Goal: Task Accomplishment & Management: Manage account settings

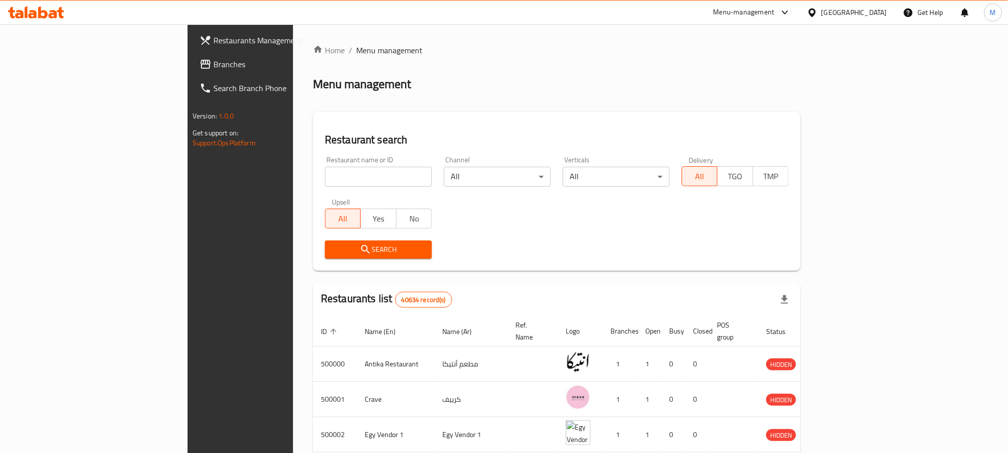
click at [213, 60] on span "Branches" at bounding box center [280, 64] width 134 height 12
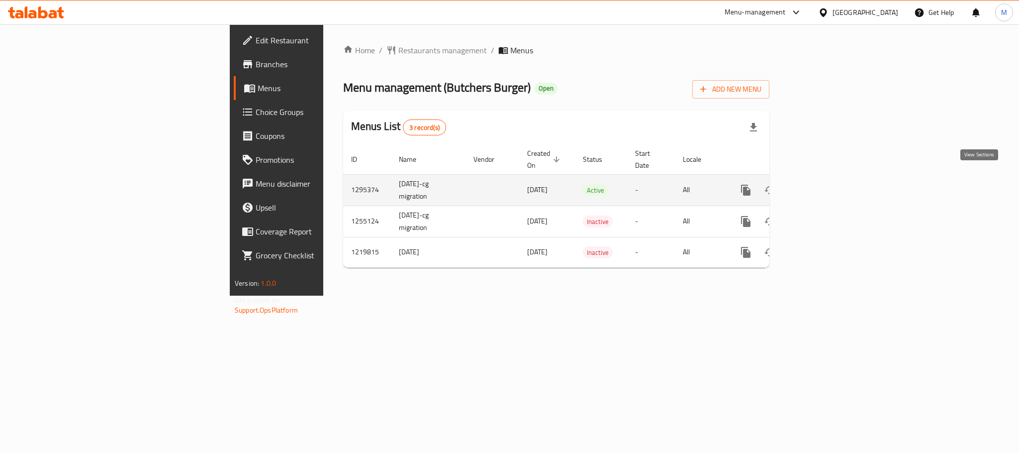
click at [824, 184] on icon "enhanced table" at bounding box center [818, 190] width 12 height 12
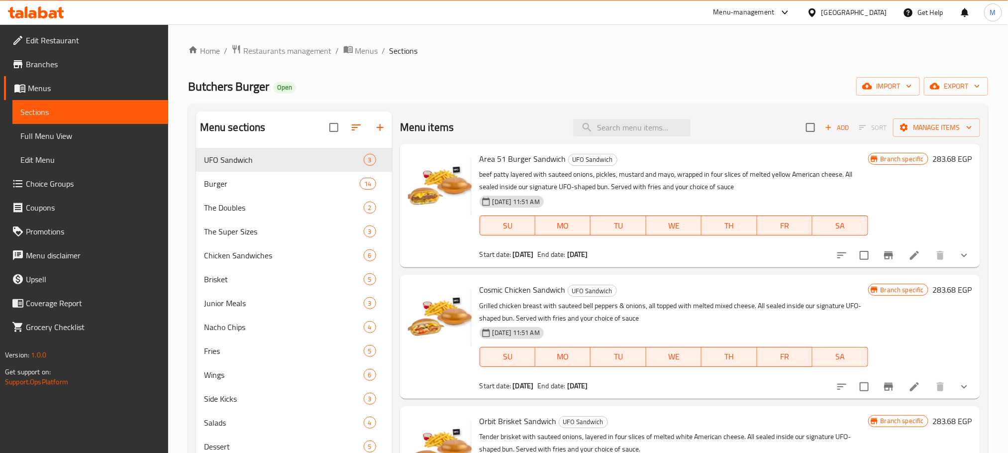
click at [106, 186] on span "Choice Groups" at bounding box center [93, 184] width 134 height 12
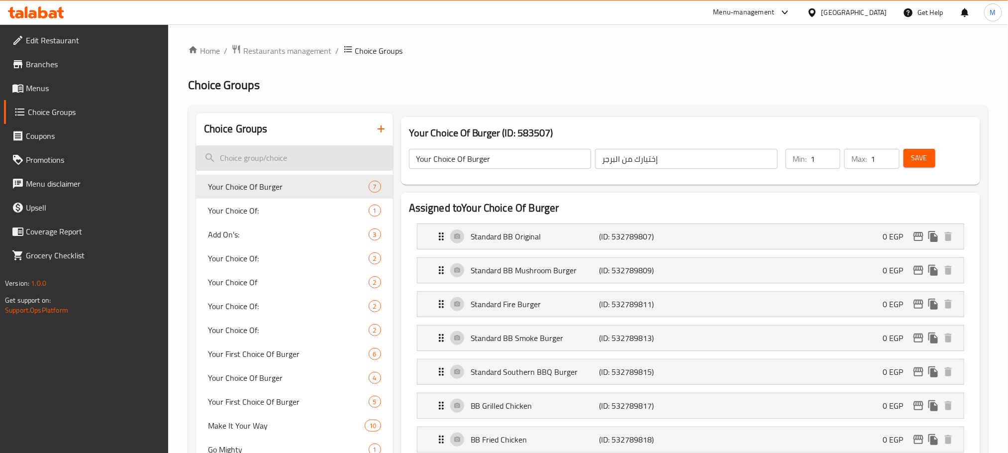
click at [293, 149] on input "search" at bounding box center [294, 157] width 197 height 25
type input "Y"
click at [388, 133] on button "button" at bounding box center [381, 129] width 24 height 24
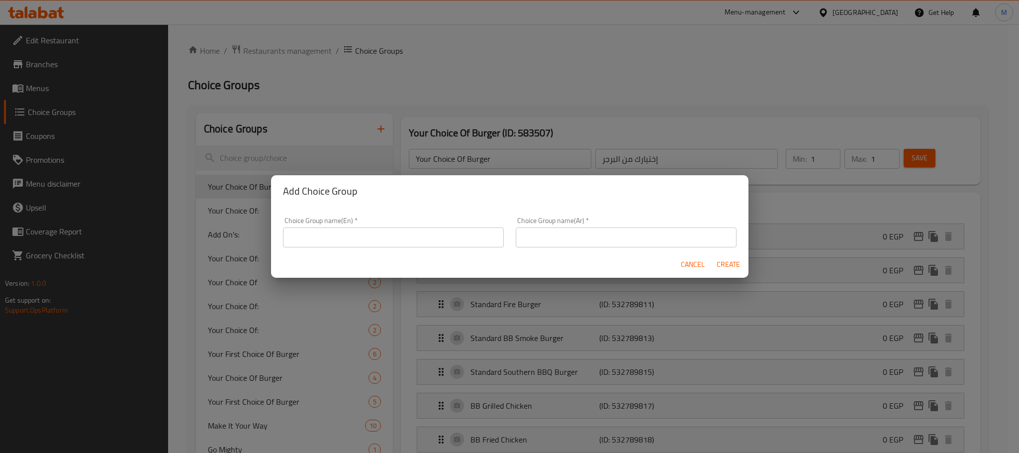
click at [372, 227] on input "text" at bounding box center [393, 237] width 221 height 20
type input "Your Choice Burger."
click at [582, 244] on input "text" at bounding box center [626, 237] width 221 height 20
type input "اختيارك من البرجر."
click at [730, 258] on span "Create" at bounding box center [729, 264] width 24 height 12
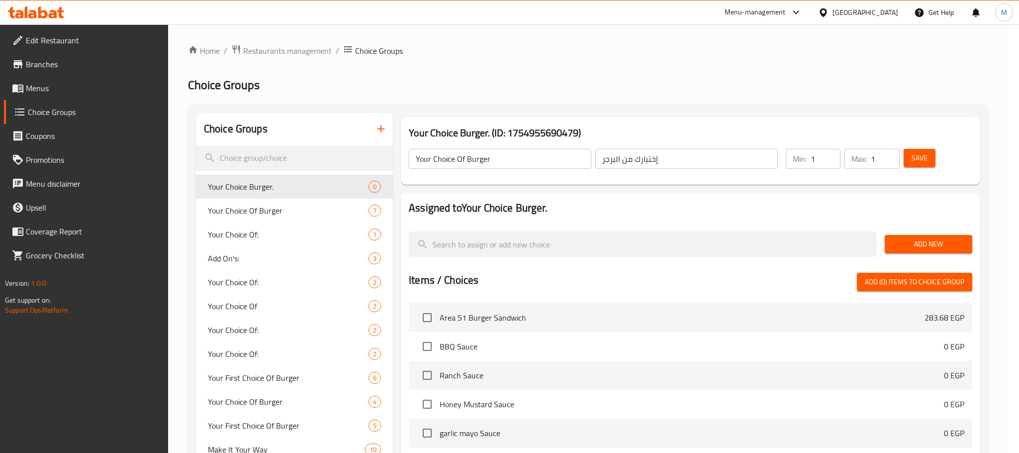
type input "Your Choice Burger."
type input "اختيارك من البرجر."
type input "0"
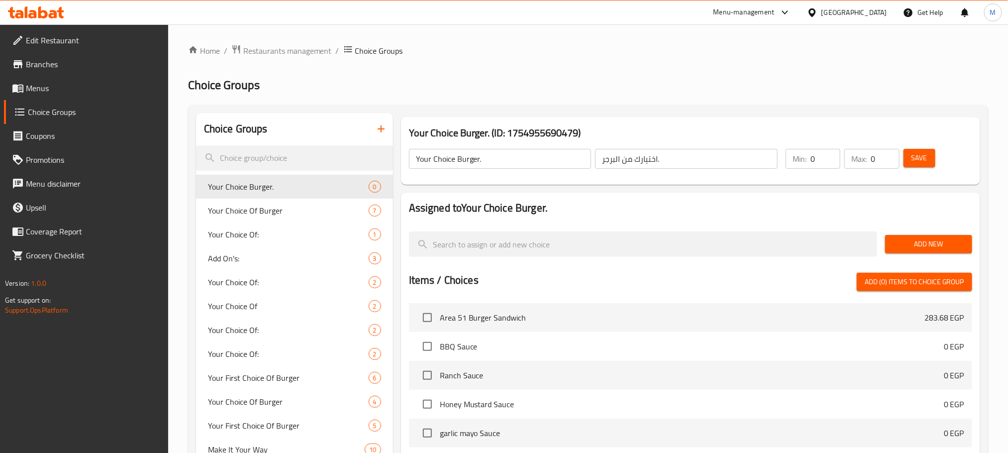
click at [906, 245] on span "Add New" at bounding box center [928, 244] width 71 height 12
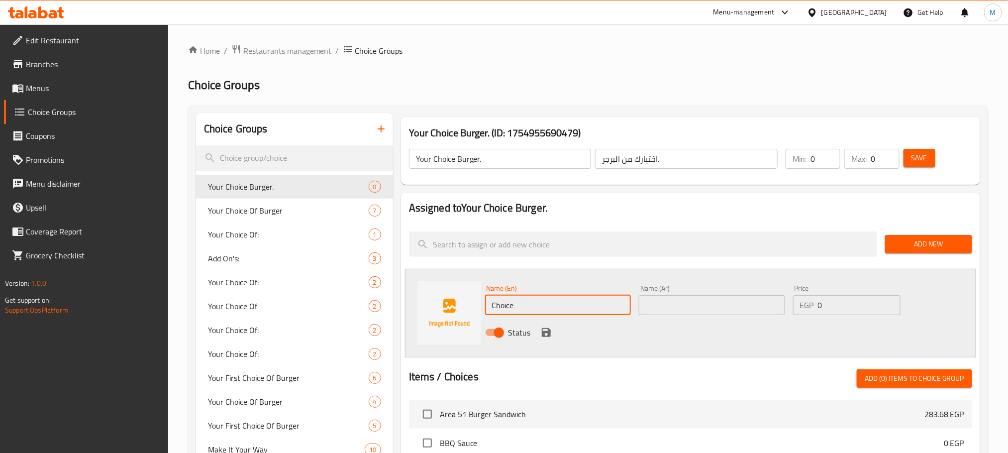
click at [580, 296] on input "Choice" at bounding box center [558, 305] width 146 height 20
click at [897, 243] on span "Add New" at bounding box center [928, 244] width 71 height 12
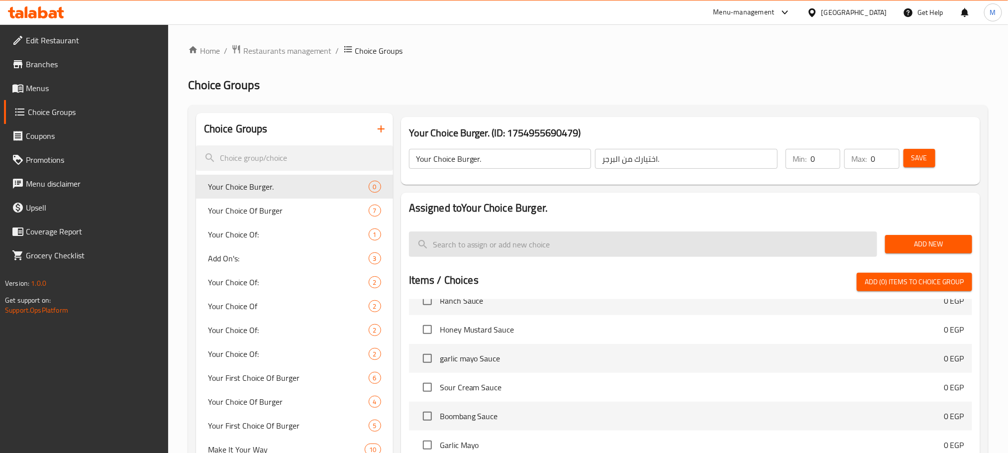
click at [557, 239] on input "search" at bounding box center [643, 243] width 468 height 25
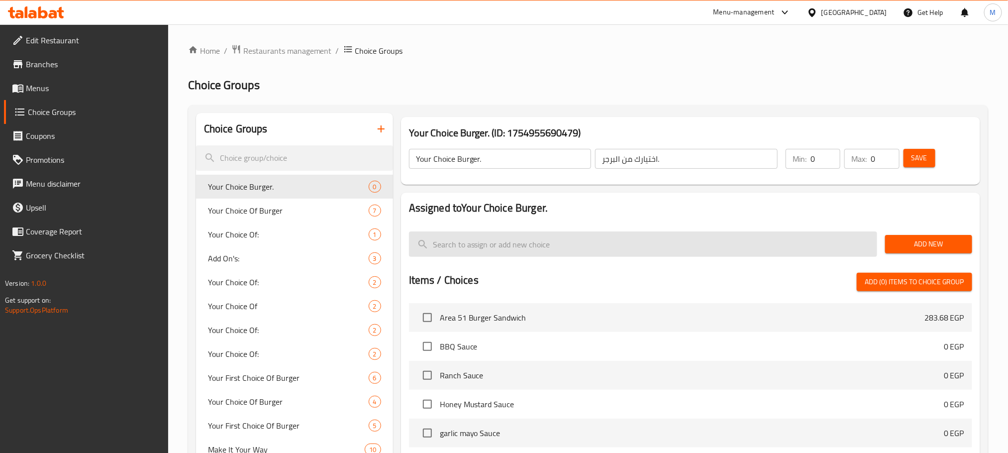
click at [591, 241] on input "search" at bounding box center [643, 243] width 468 height 25
type input "×"
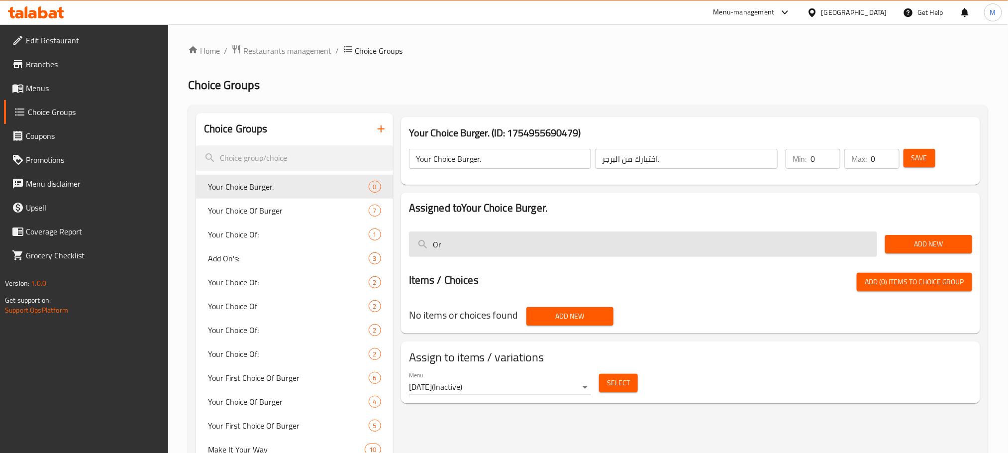
type input "O"
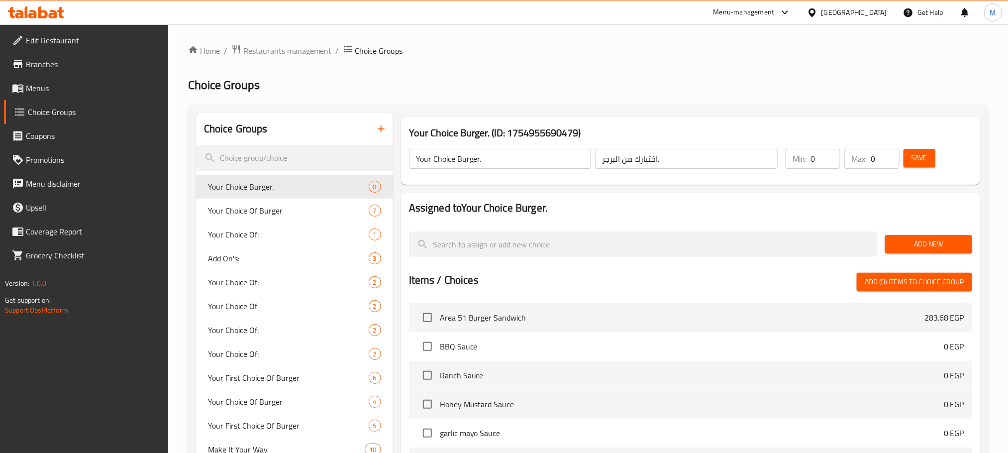
click at [916, 238] on span "Add New" at bounding box center [928, 244] width 71 height 12
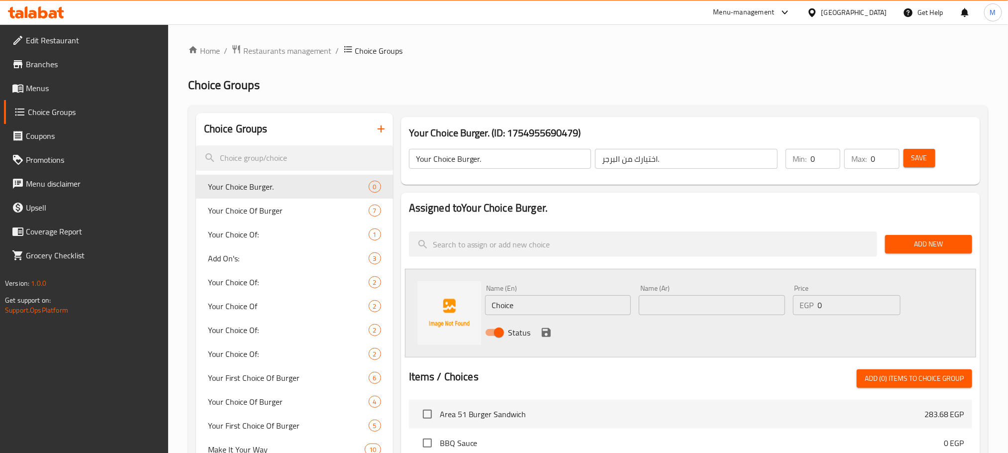
click at [530, 306] on input "Choice" at bounding box center [558, 305] width 146 height 20
type input "Butcher's Original"
click at [679, 297] on input "text" at bounding box center [712, 305] width 146 height 20
type input "بوتشرز اورجينال"
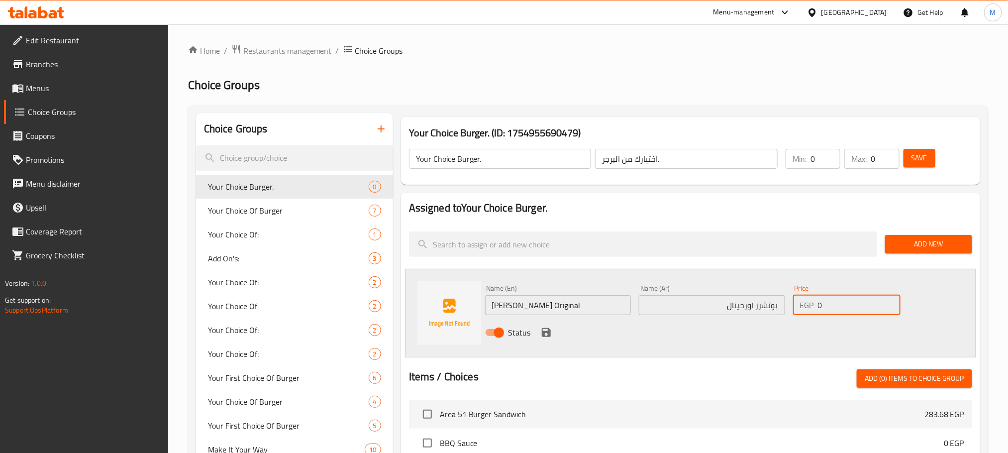
drag, startPoint x: 845, startPoint y: 306, endPoint x: 807, endPoint y: 308, distance: 37.8
click at [807, 308] on div "EGP 0 Price" at bounding box center [846, 305] width 107 height 20
click at [790, 328] on div "Status" at bounding box center [712, 332] width 462 height 27
click at [548, 336] on icon "save" at bounding box center [546, 332] width 9 height 9
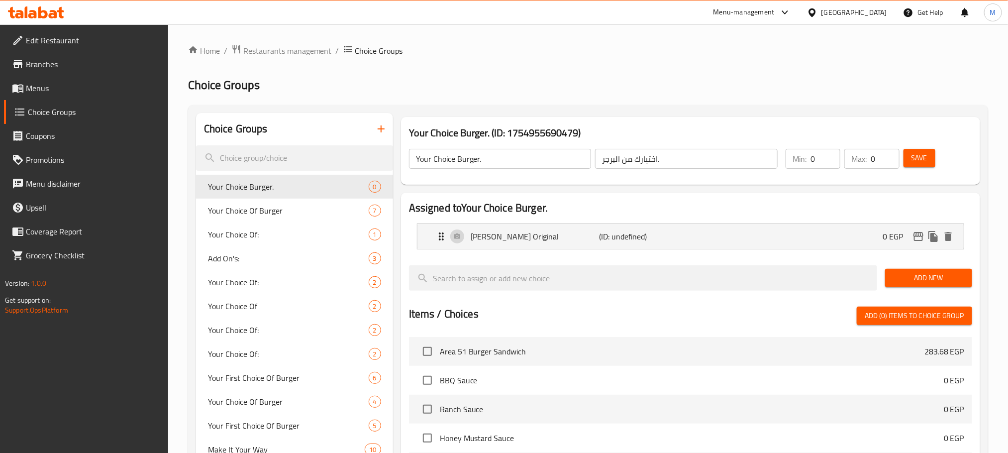
click at [918, 276] on span "Add New" at bounding box center [928, 278] width 71 height 12
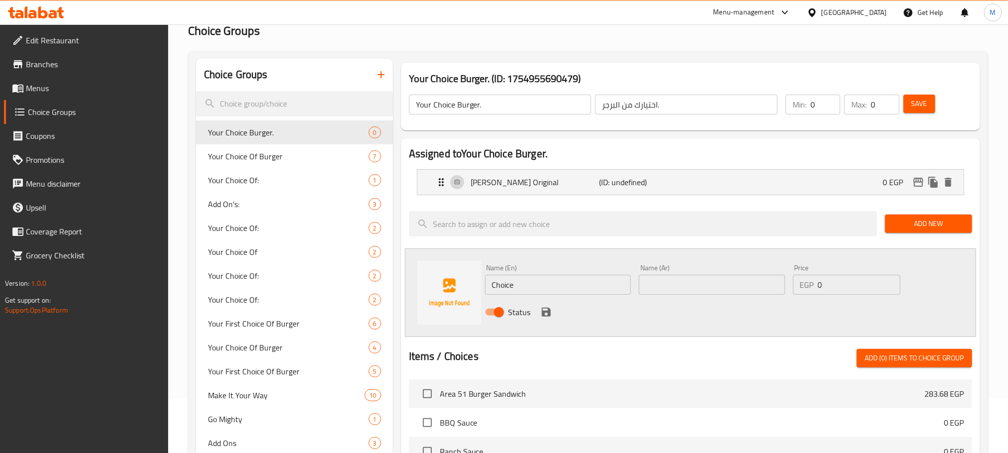
scroll to position [75, 0]
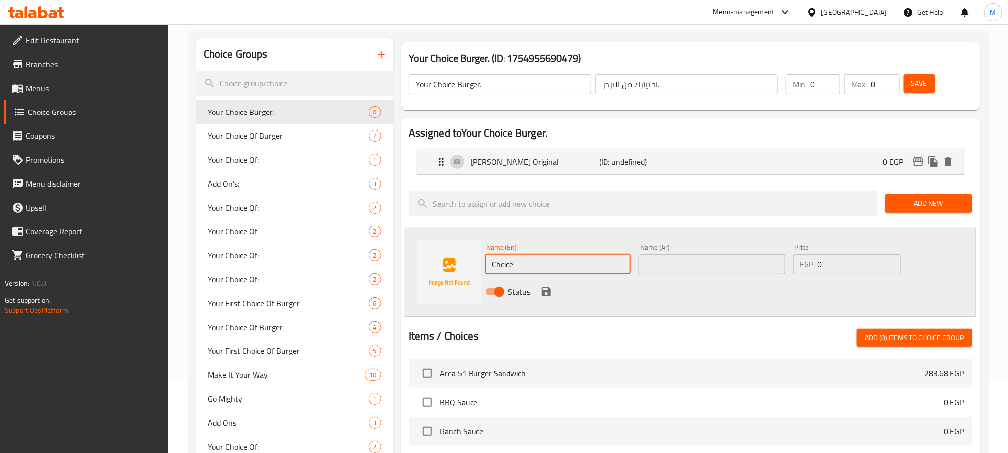
drag, startPoint x: 535, startPoint y: 271, endPoint x: 481, endPoint y: 266, distance: 53.9
click at [484, 266] on div "Name (En) Choice Name (En)" at bounding box center [558, 259] width 154 height 38
type input "ل"
type input "Butcher's Cheese"
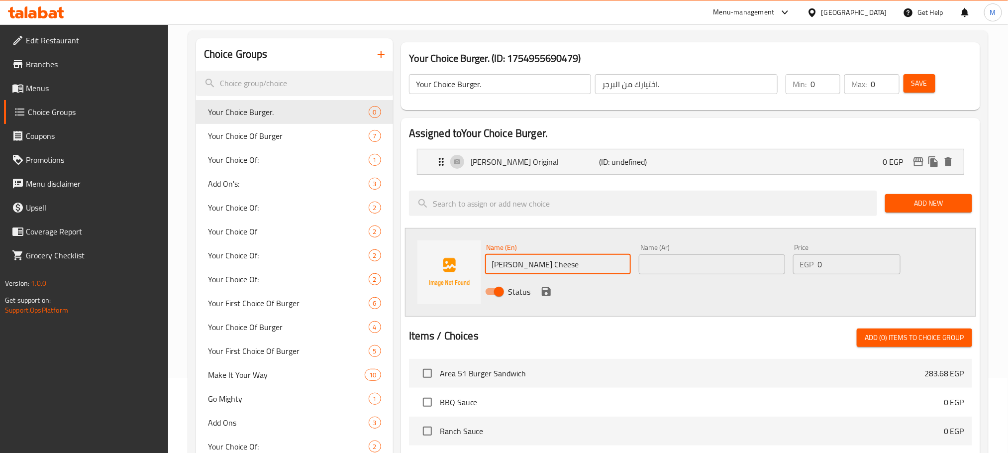
click at [706, 270] on input "text" at bounding box center [712, 264] width 146 height 20
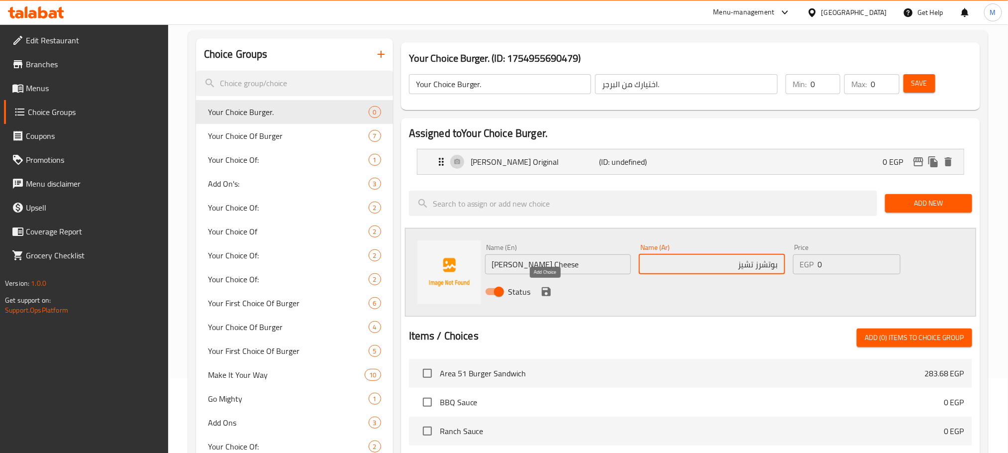
type input "بوتشرز تشيز"
click at [548, 288] on icon "save" at bounding box center [546, 291] width 9 height 9
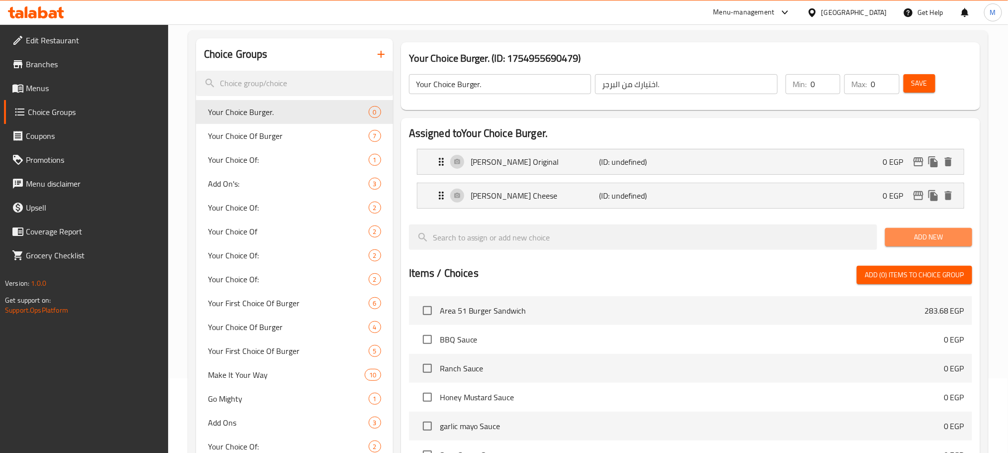
click at [901, 230] on button "Add New" at bounding box center [928, 237] width 87 height 18
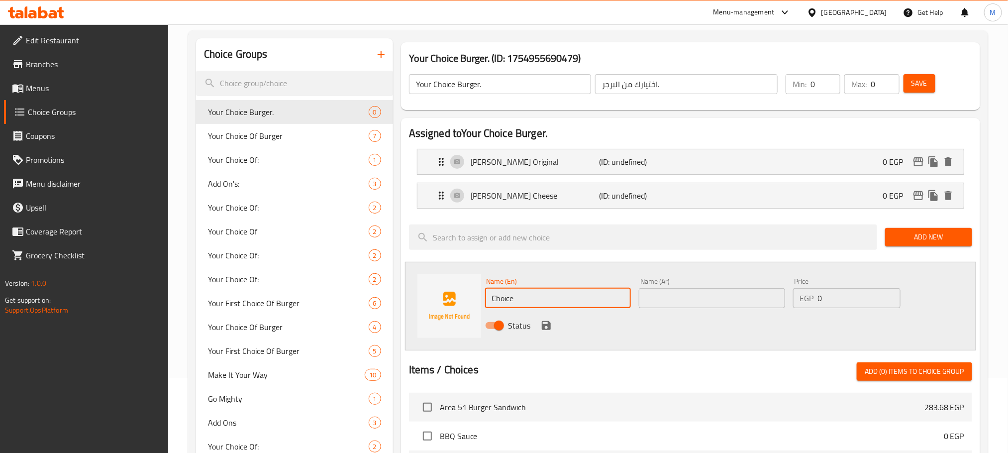
click at [543, 303] on input "Choice" at bounding box center [558, 298] width 146 height 20
type input "ل"
type input "Butche's Mushrooms"
drag, startPoint x: 514, startPoint y: 299, endPoint x: 753, endPoint y: 351, distance: 245.3
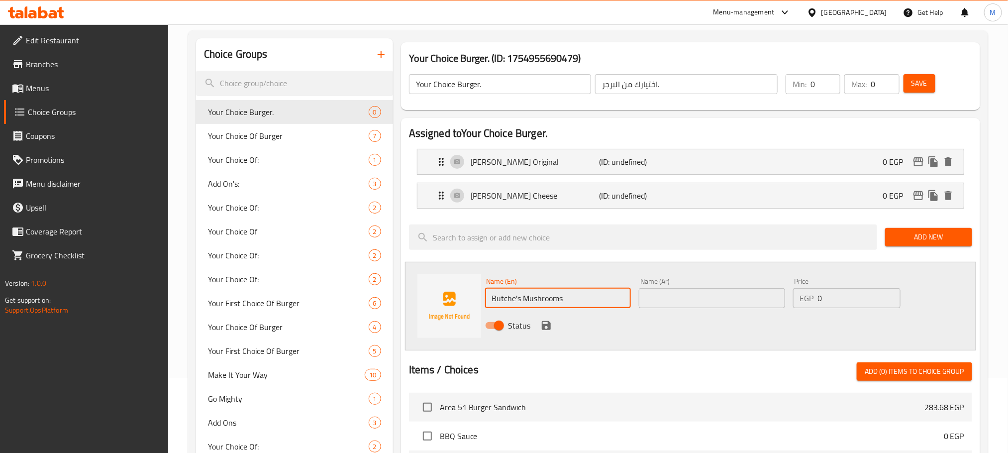
click at [761, 354] on div at bounding box center [690, 350] width 563 height 8
click at [718, 298] on input "text" at bounding box center [712, 298] width 146 height 20
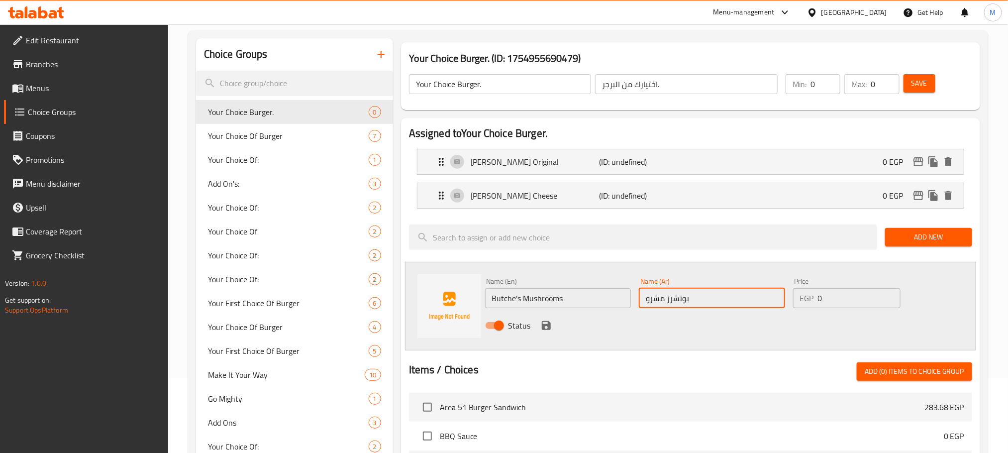
type input "بوتشرز مشروم"
click at [545, 323] on icon "save" at bounding box center [546, 325] width 12 height 12
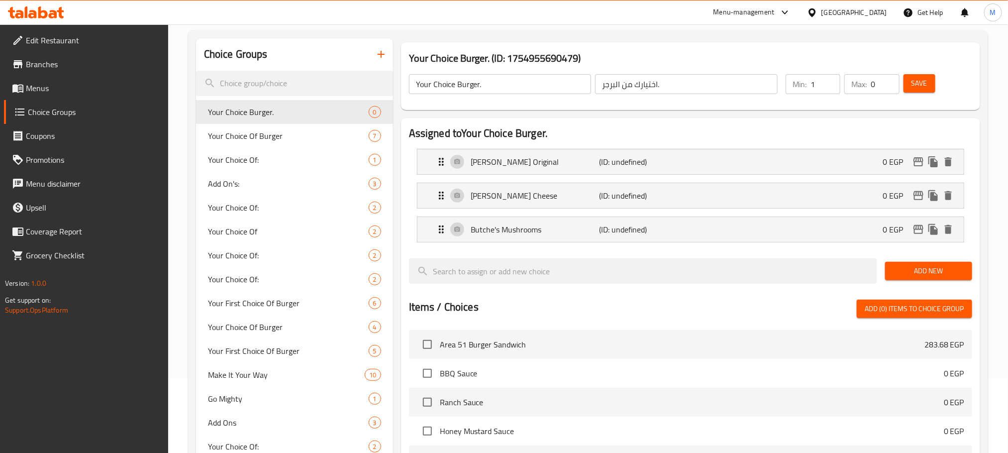
type input "1"
click at [830, 81] on input "1" at bounding box center [825, 84] width 30 height 20
type input "1"
click at [888, 80] on input "1" at bounding box center [884, 84] width 28 height 20
click at [918, 78] on span "Save" at bounding box center [919, 83] width 16 height 12
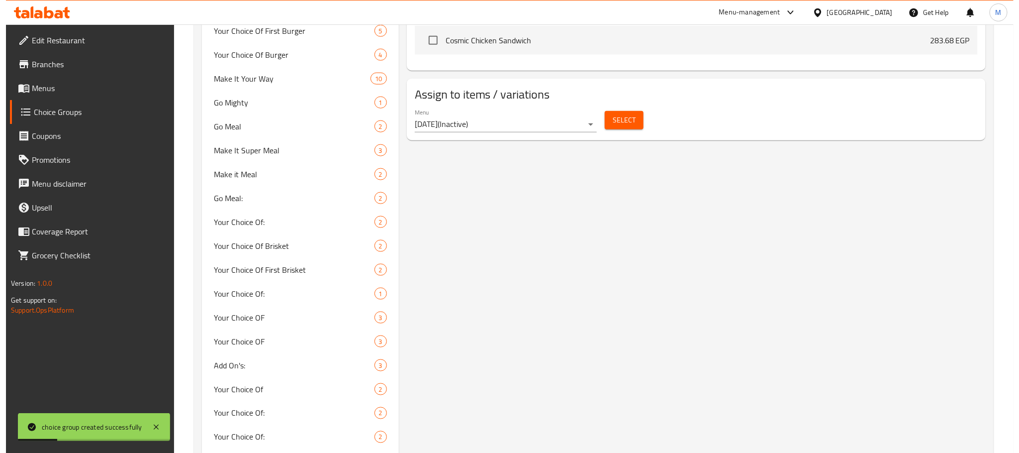
scroll to position [597, 0]
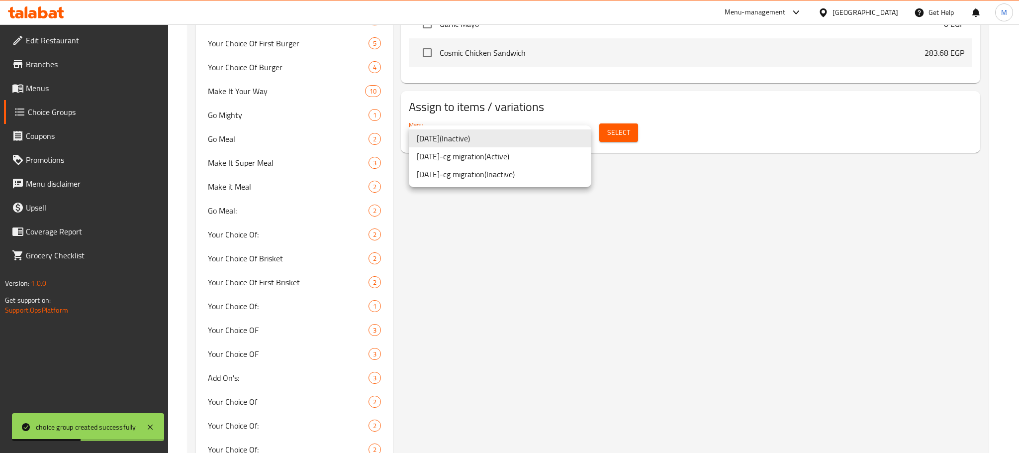
click at [547, 156] on li "20/1/2024-cg migration ( Active )" at bounding box center [500, 156] width 183 height 18
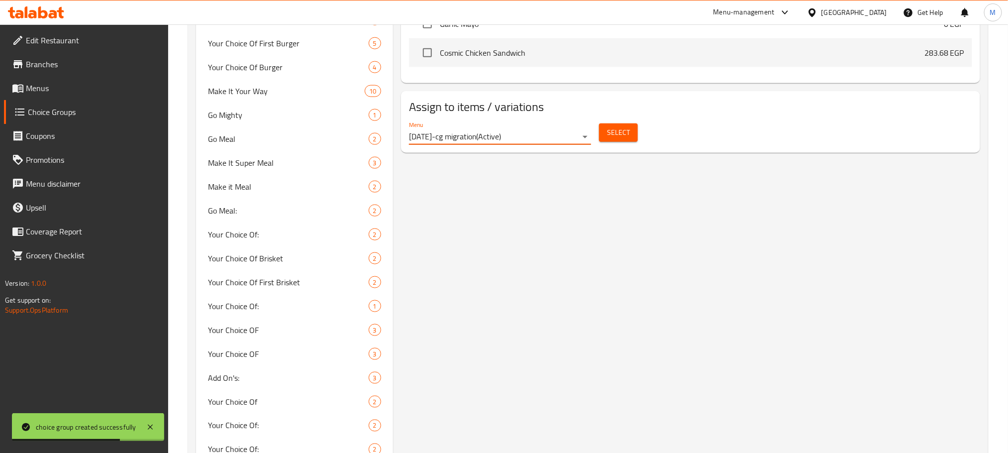
click at [621, 137] on span "Select" at bounding box center [618, 132] width 23 height 12
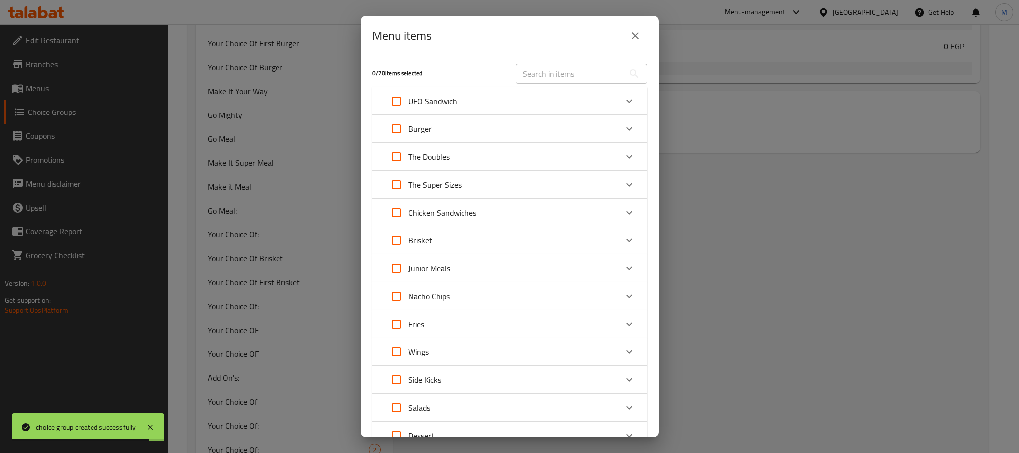
click at [466, 125] on div "Burger" at bounding box center [500, 129] width 233 height 24
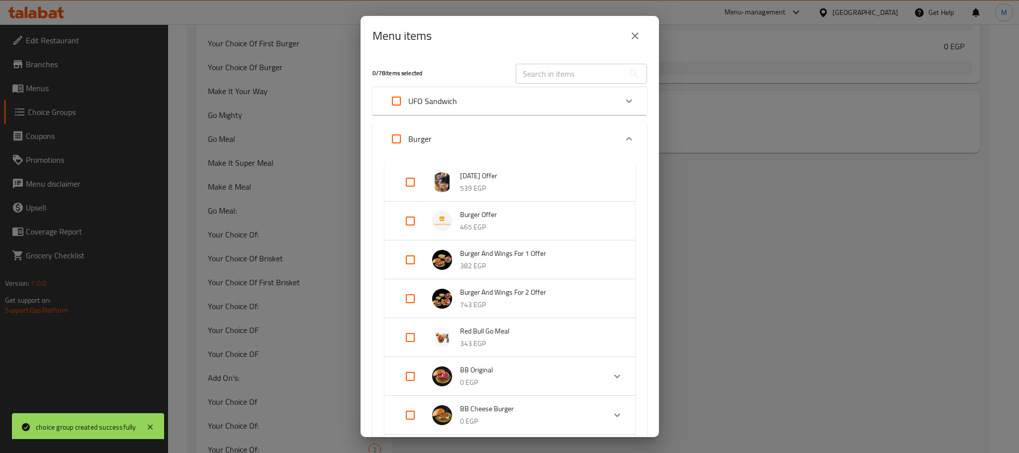
click at [411, 218] on input "Expand" at bounding box center [410, 221] width 24 height 24
checkbox input "true"
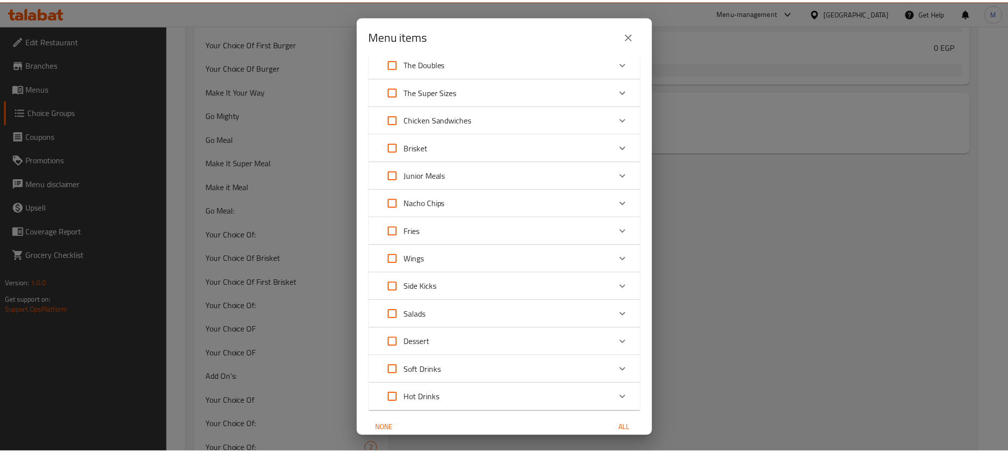
scroll to position [739, 0]
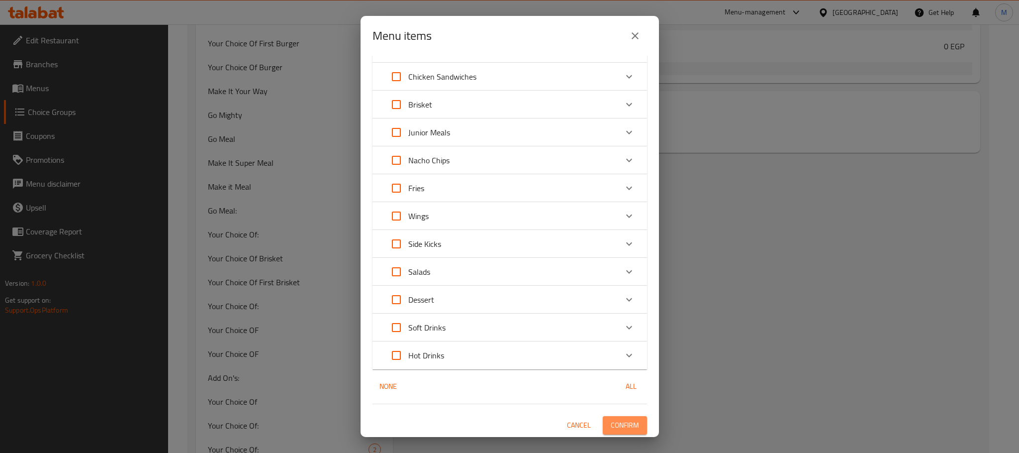
click at [623, 416] on button "Confirm" at bounding box center [625, 425] width 44 height 18
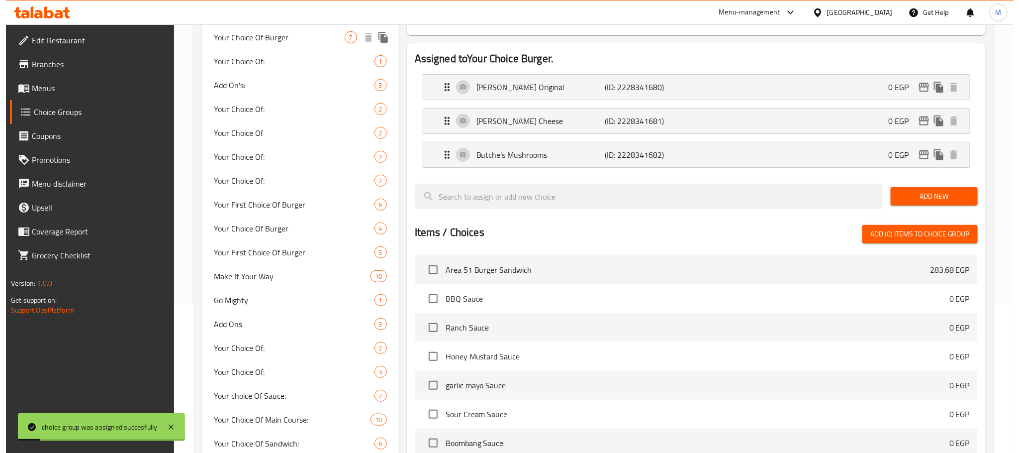
scroll to position [0, 0]
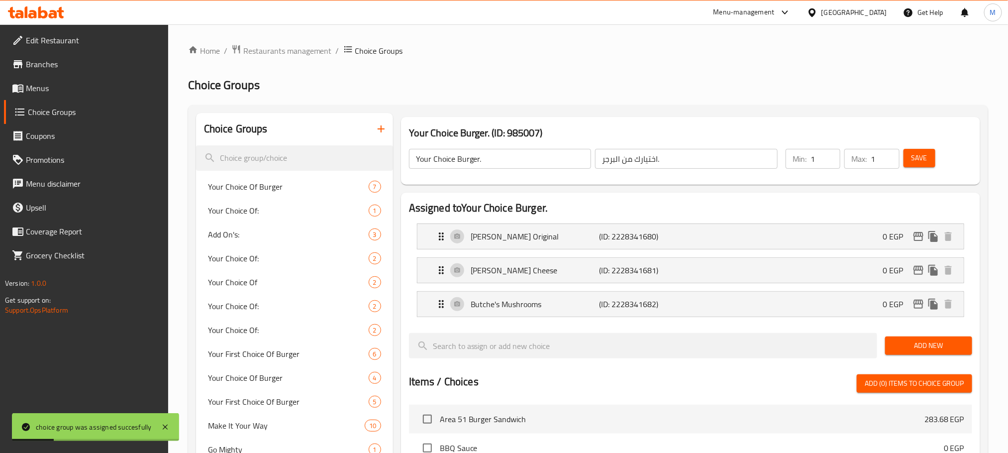
click at [376, 136] on button "button" at bounding box center [381, 129] width 24 height 24
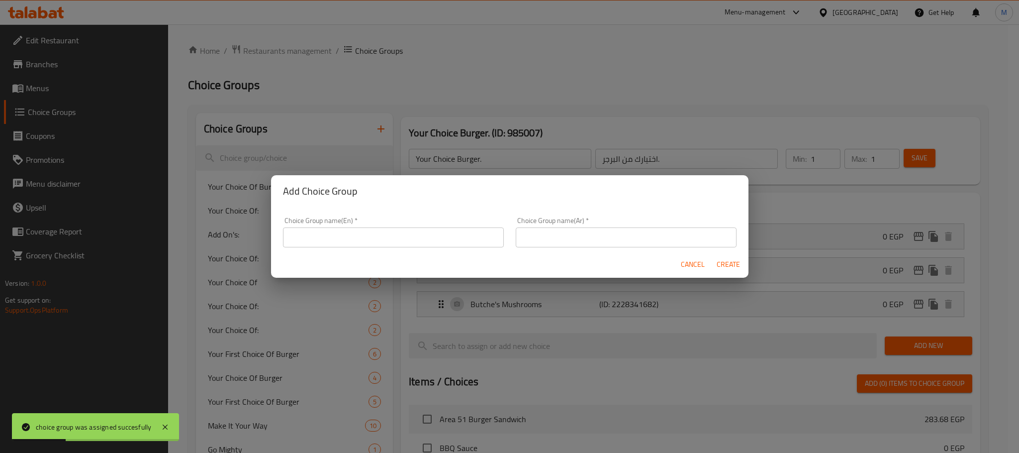
click at [400, 230] on input "text" at bounding box center [393, 237] width 221 height 20
type input "إ"
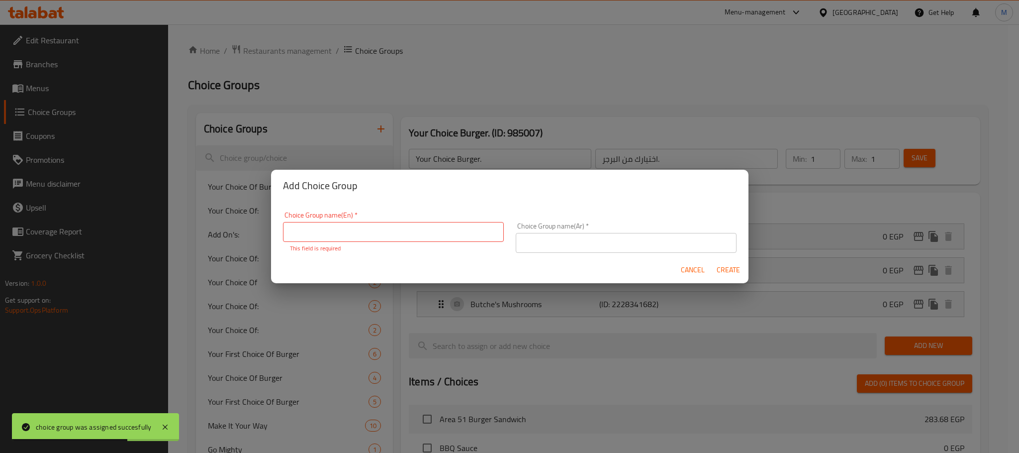
drag, startPoint x: 400, startPoint y: 230, endPoint x: 399, endPoint y: 245, distance: 15.5
click at [399, 245] on p "This field is required" at bounding box center [393, 248] width 207 height 9
click at [401, 244] on p "This field is required" at bounding box center [393, 248] width 207 height 9
click at [401, 234] on input "text" at bounding box center [393, 232] width 221 height 20
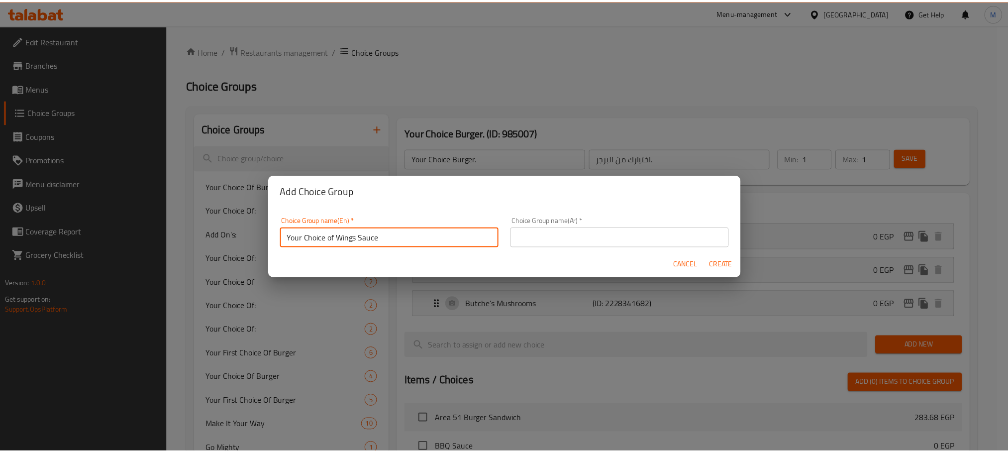
scroll to position [2, 0]
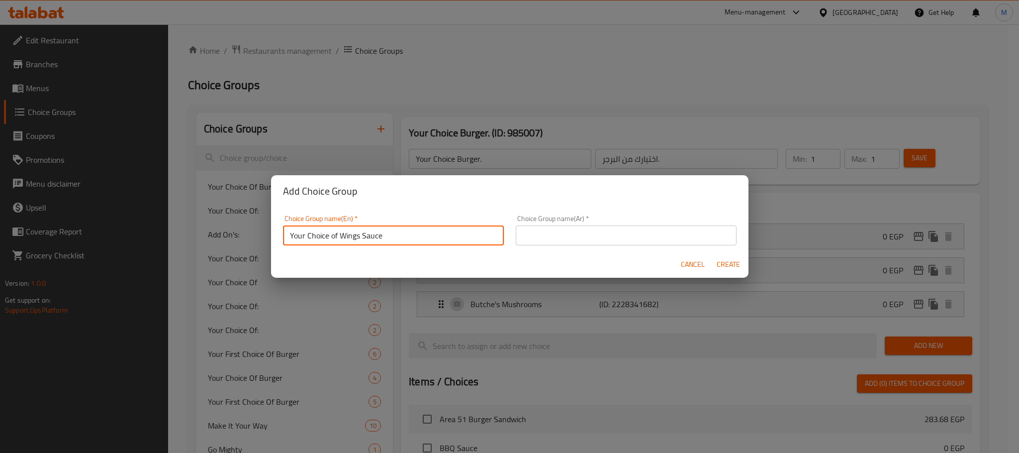
drag, startPoint x: 392, startPoint y: 242, endPoint x: 336, endPoint y: 237, distance: 56.4
click at [336, 237] on input "Your Choice of Wings Sauce" at bounding box center [393, 235] width 221 height 20
type input "Your Choice of Sauce for Wings"
click at [619, 233] on input "text" at bounding box center [626, 235] width 221 height 20
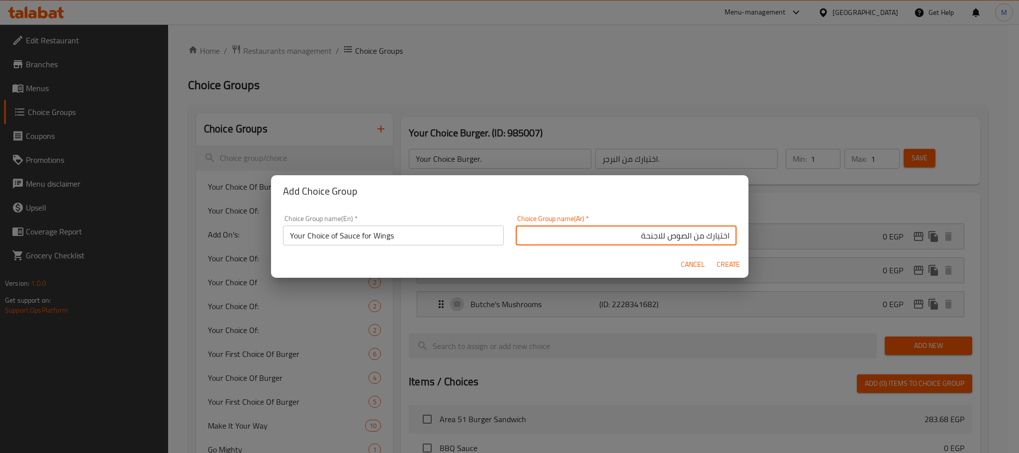
type input "اختيارك من الصوص للاجنحة"
click at [438, 230] on input "Your Choice of Sauce for Wings" at bounding box center [393, 235] width 221 height 20
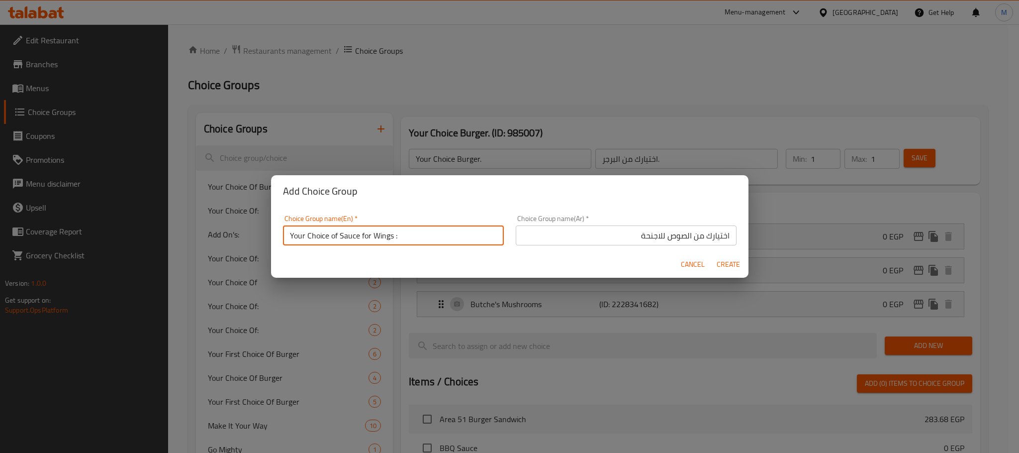
type input "Your Choice of Sauce for Wings :"
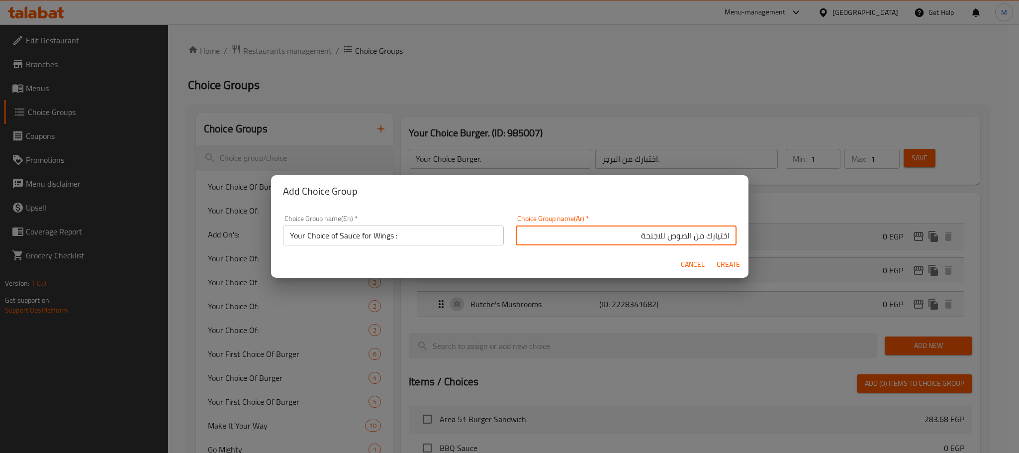
click at [613, 233] on input "اختيارك من الصوص للاجنحة" at bounding box center [626, 235] width 221 height 20
type input "اختيارك من الصوص للاجنحة :"
click at [729, 260] on span "Create" at bounding box center [729, 264] width 24 height 12
type input "Your Choice of Sauce for Wings :"
type input "اختيارك من الصوص للاجنحة :"
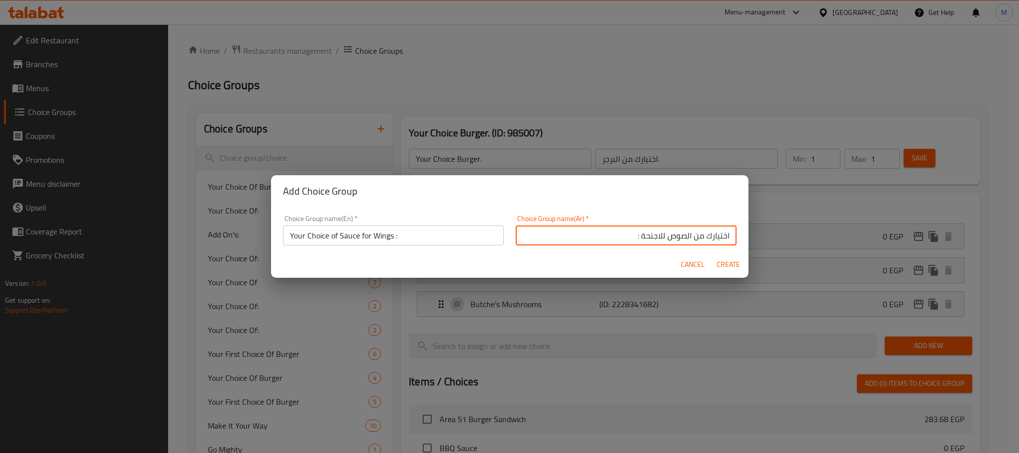
type input "0"
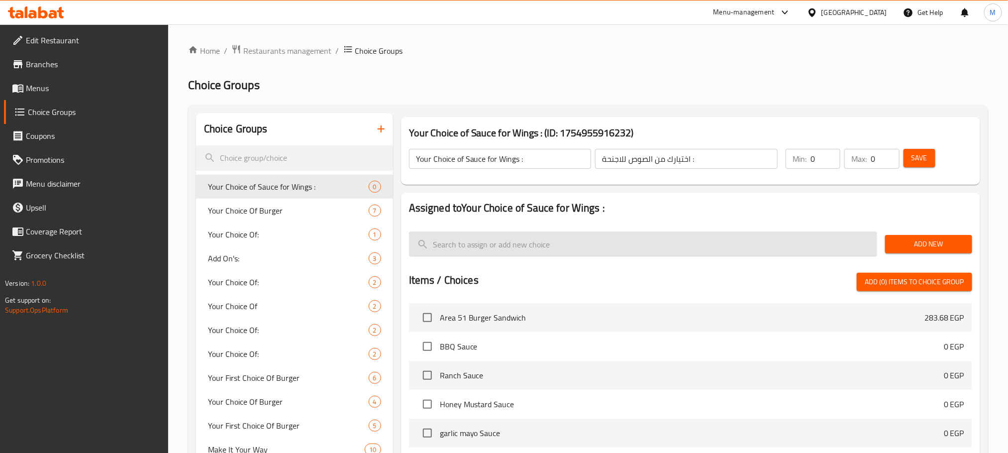
click at [925, 238] on span "Add New" at bounding box center [928, 244] width 71 height 12
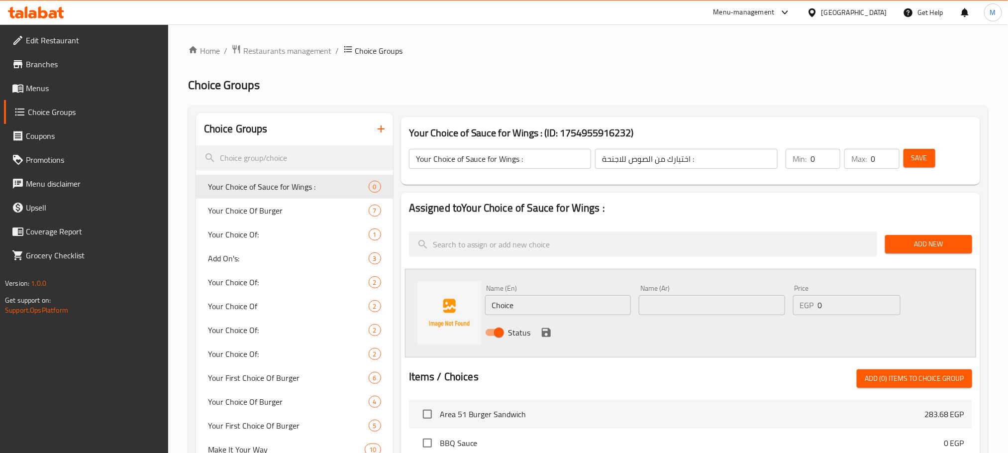
click at [533, 296] on input "Choice" at bounding box center [558, 305] width 146 height 20
type input "ل"
type input "BBQ"
click at [715, 333] on div "Status" at bounding box center [712, 332] width 462 height 27
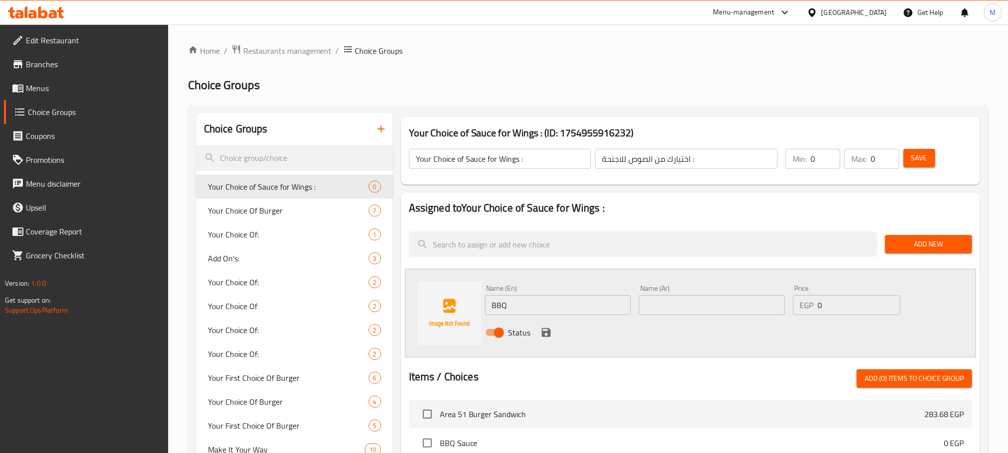
click at [680, 302] on input "text" at bounding box center [712, 305] width 146 height 20
type input "باربيكيو"
click at [548, 333] on icon "save" at bounding box center [546, 332] width 9 height 9
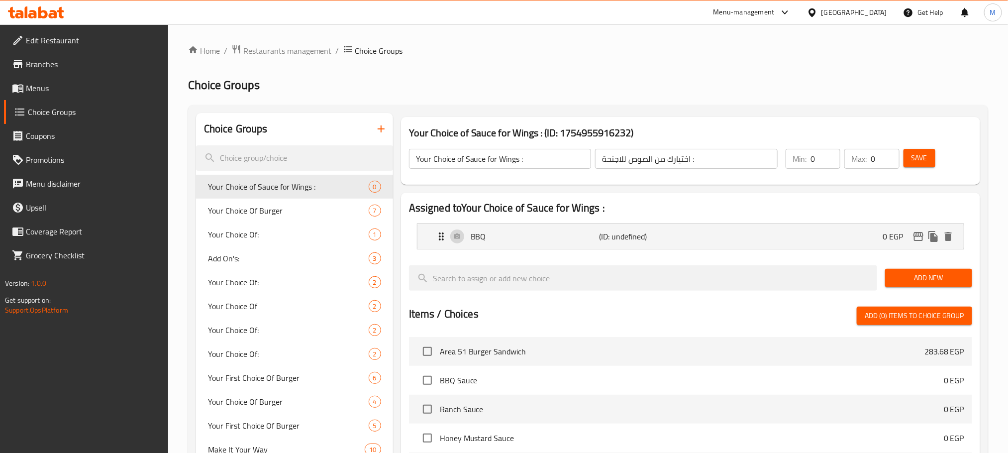
click at [906, 273] on span "Add New" at bounding box center [928, 278] width 71 height 12
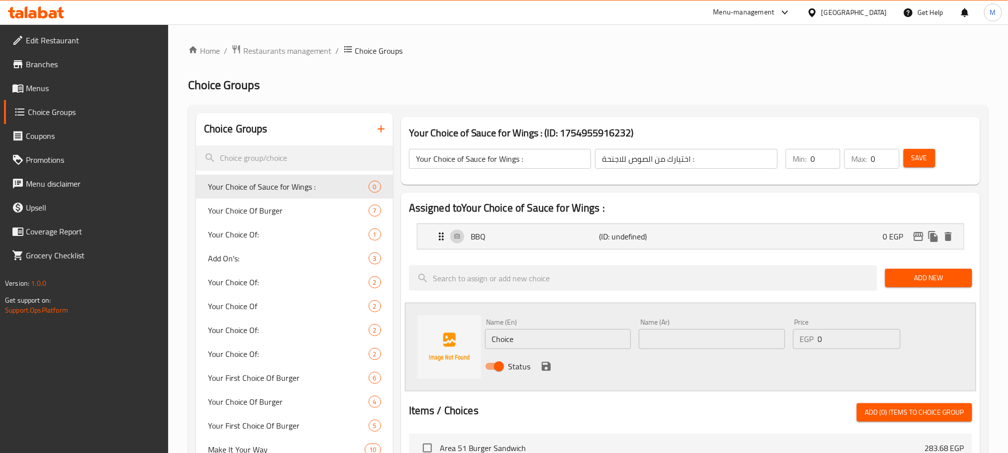
click at [533, 332] on input "Choice" at bounding box center [558, 339] width 146 height 20
type input "ل"
type input "Bufflo"
click at [714, 335] on input "text" at bounding box center [712, 339] width 146 height 20
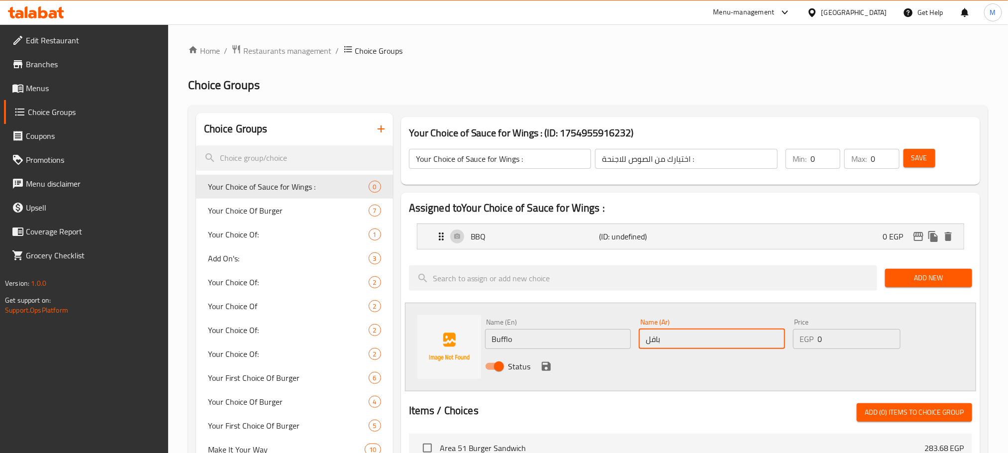
type input "بافلو"
click at [548, 370] on icon "save" at bounding box center [546, 366] width 9 height 9
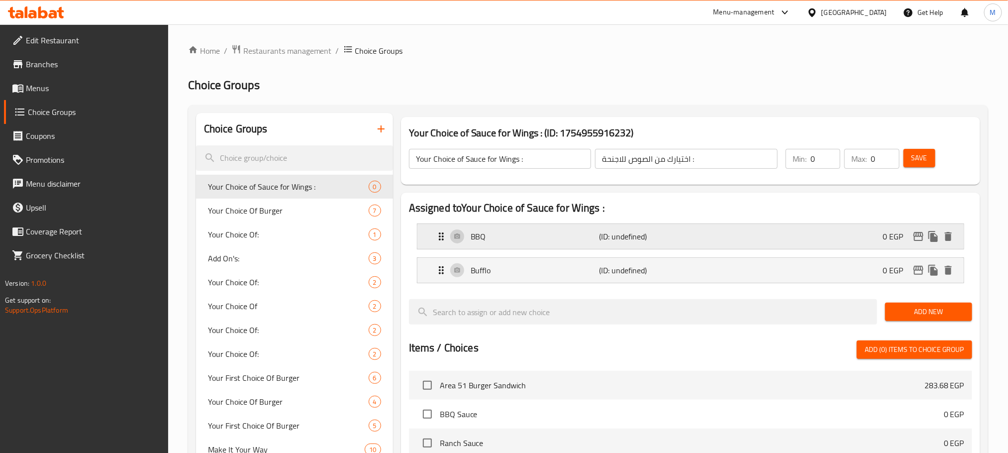
click at [522, 234] on p "BBQ" at bounding box center [534, 236] width 128 height 12
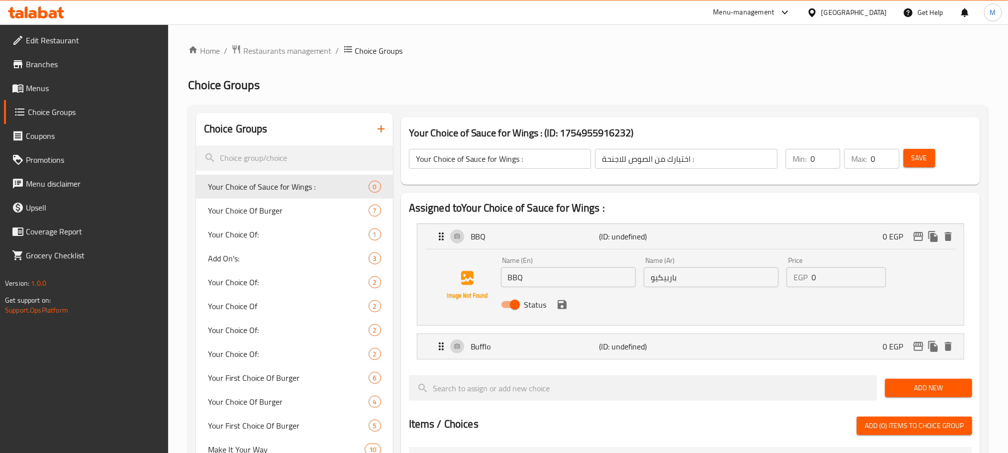
click at [549, 288] on div "Name (En) BBQ Name (En)" at bounding box center [568, 272] width 143 height 38
click at [549, 280] on input "BBQ" at bounding box center [568, 277] width 135 height 20
click at [561, 354] on div "Bufflo (ID: undefined) 0 EGP" at bounding box center [693, 346] width 516 height 25
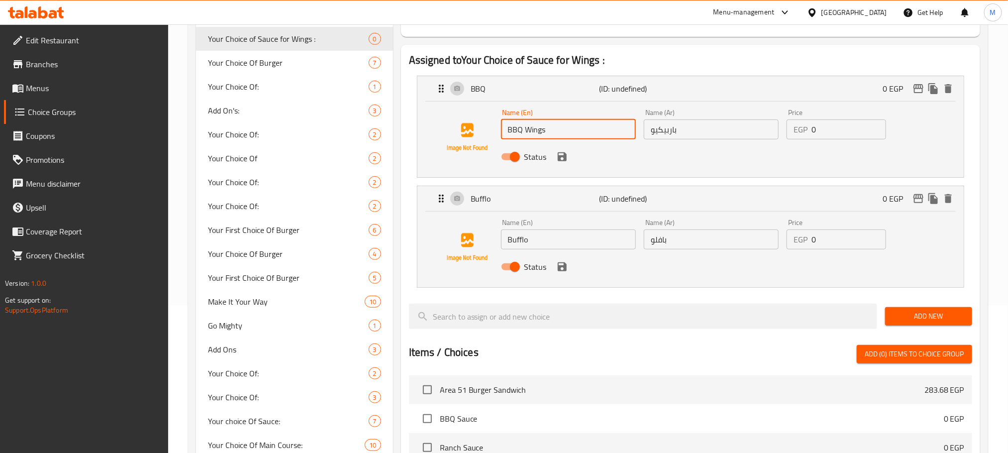
scroll to position [149, 0]
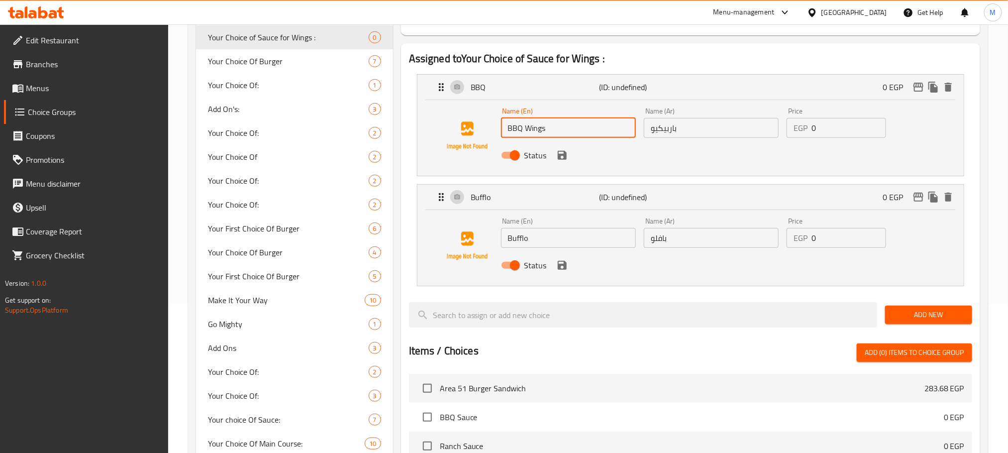
drag, startPoint x: 548, startPoint y: 119, endPoint x: 524, endPoint y: 122, distance: 23.6
click at [524, 122] on input "BBQ Wings" at bounding box center [568, 128] width 135 height 20
type input "BBQ Wings"
click at [551, 242] on input "Bufflo" at bounding box center [568, 238] width 135 height 20
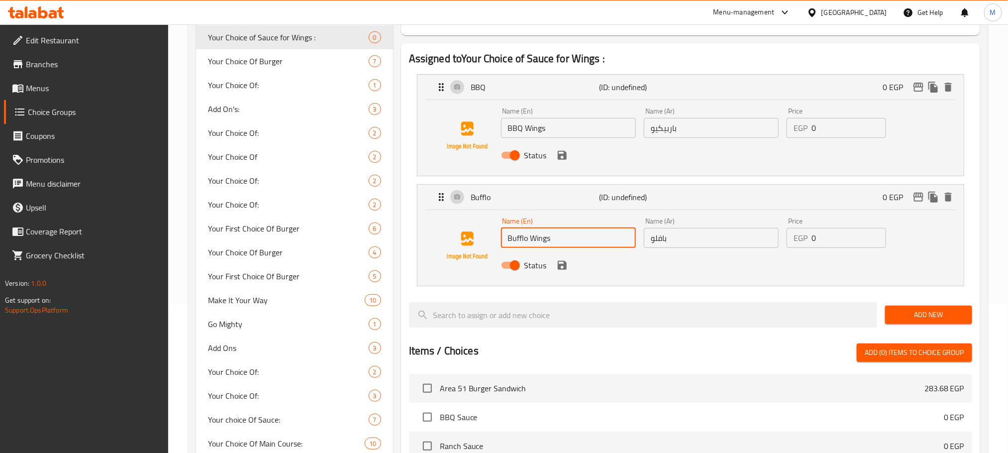
click at [717, 138] on div "Name (Ar) باربيكيو Name (Ar)" at bounding box center [711, 122] width 143 height 38
type input "Bufflo Wings"
click at [717, 132] on input "باربيكيو" at bounding box center [711, 128] width 135 height 20
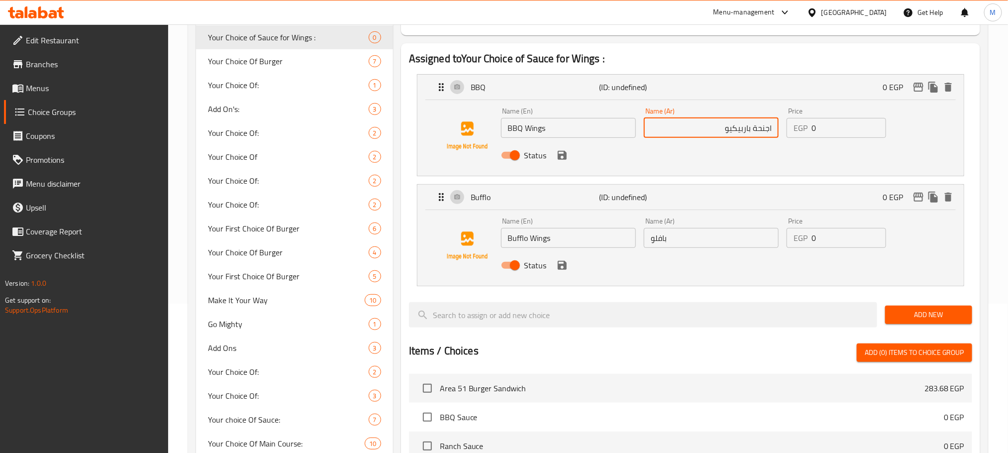
type input "اجنحة باربيكيو"
click at [730, 245] on input "بافلو" at bounding box center [711, 238] width 135 height 20
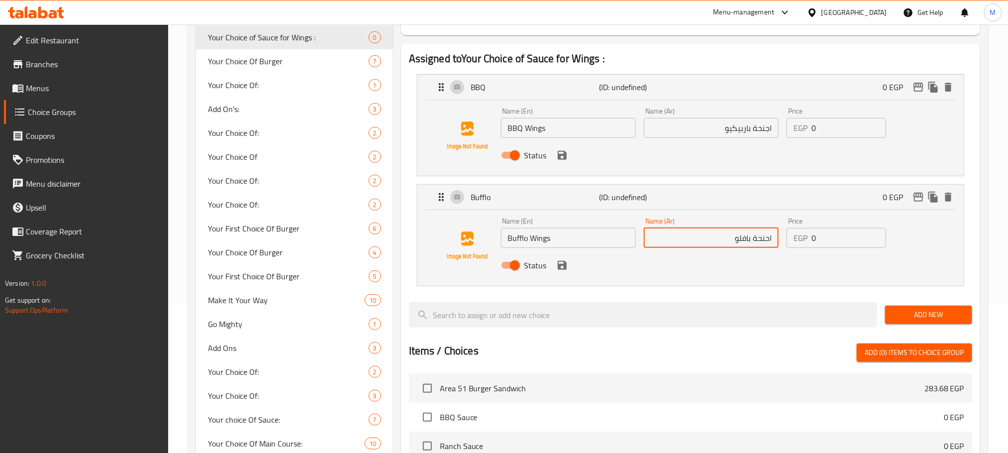
click at [562, 274] on div "Status" at bounding box center [711, 265] width 429 height 27
click at [564, 155] on icon "save" at bounding box center [562, 155] width 9 height 9
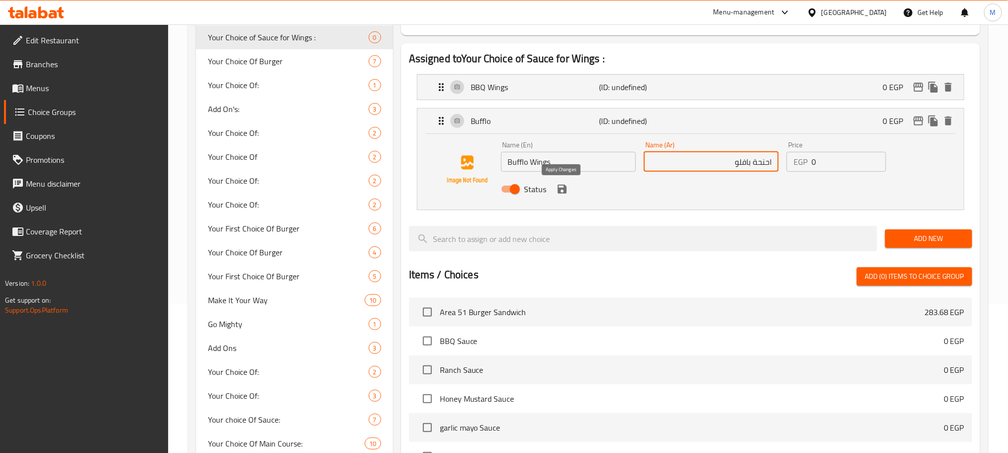
click at [565, 190] on icon "save" at bounding box center [562, 189] width 9 height 9
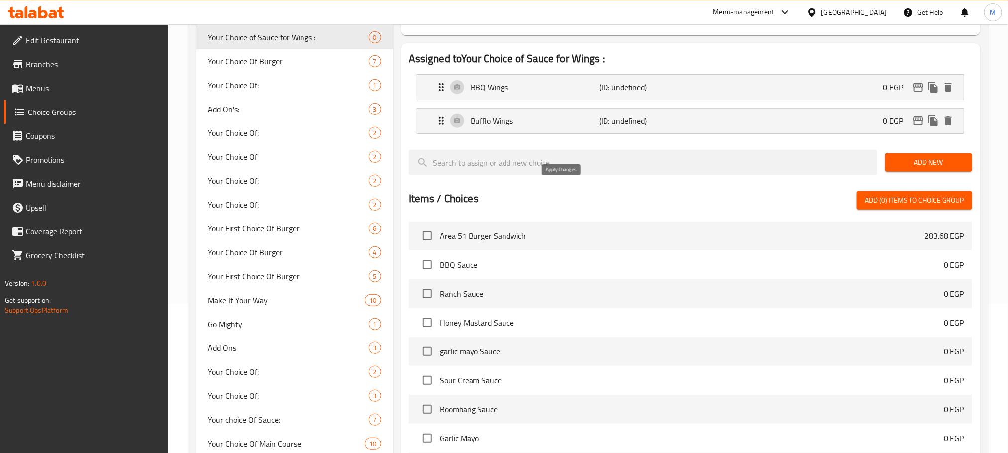
type input "احنحة بافلو"
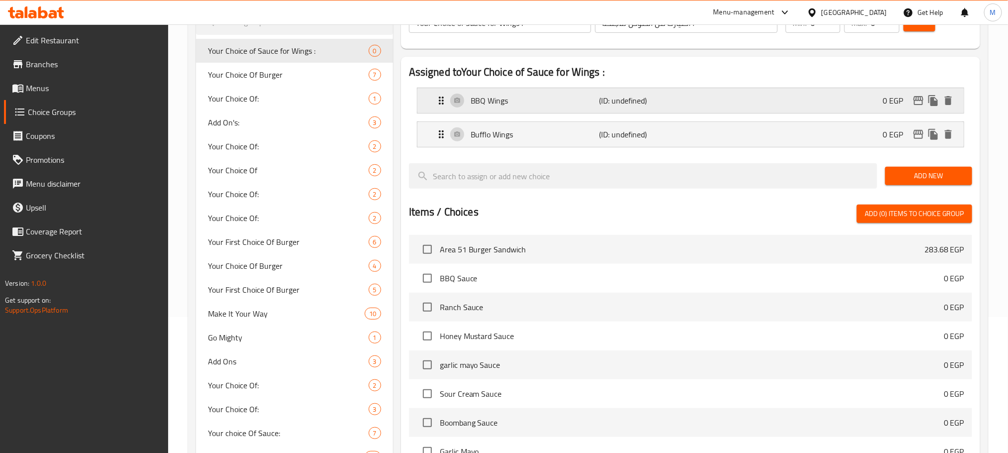
scroll to position [0, 0]
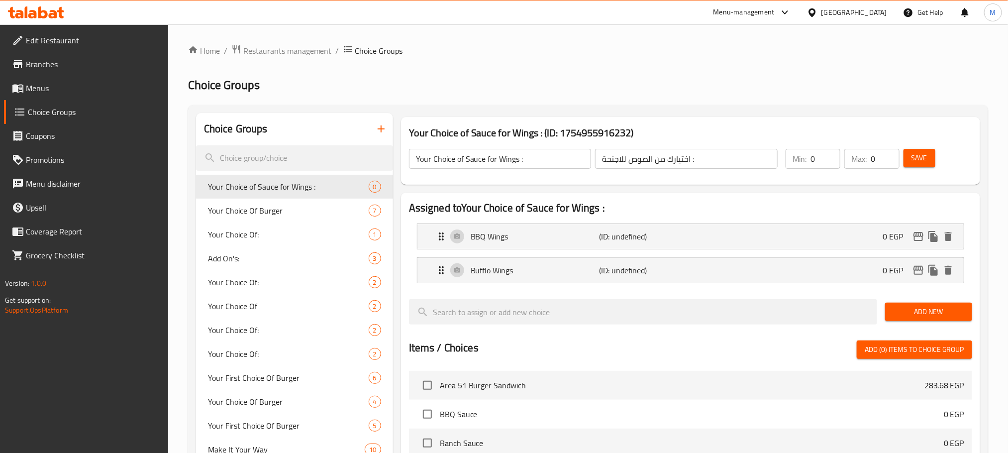
click at [917, 157] on span "Save" at bounding box center [919, 158] width 16 height 12
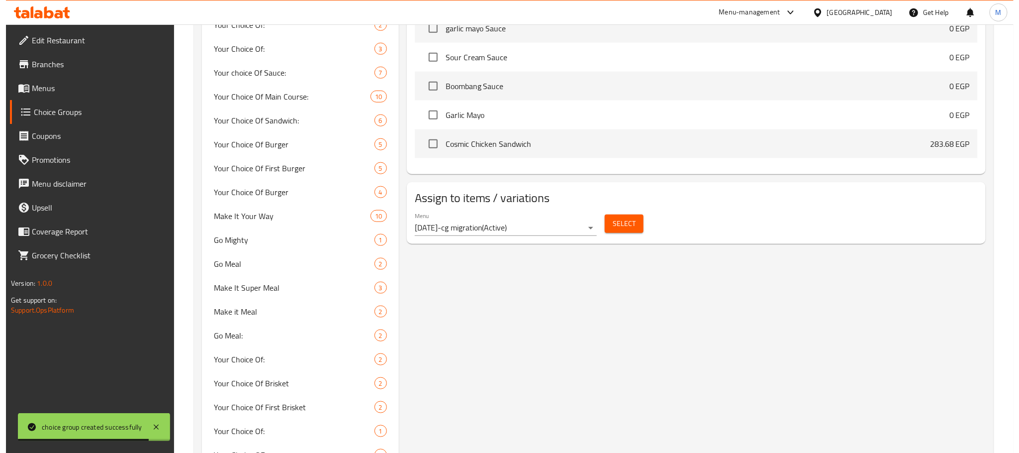
scroll to position [448, 0]
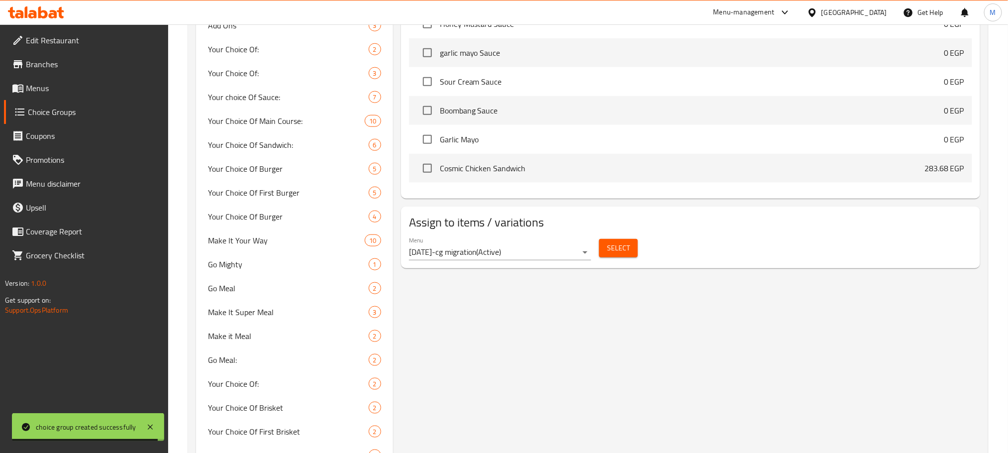
click at [615, 254] on span "Select" at bounding box center [618, 248] width 23 height 12
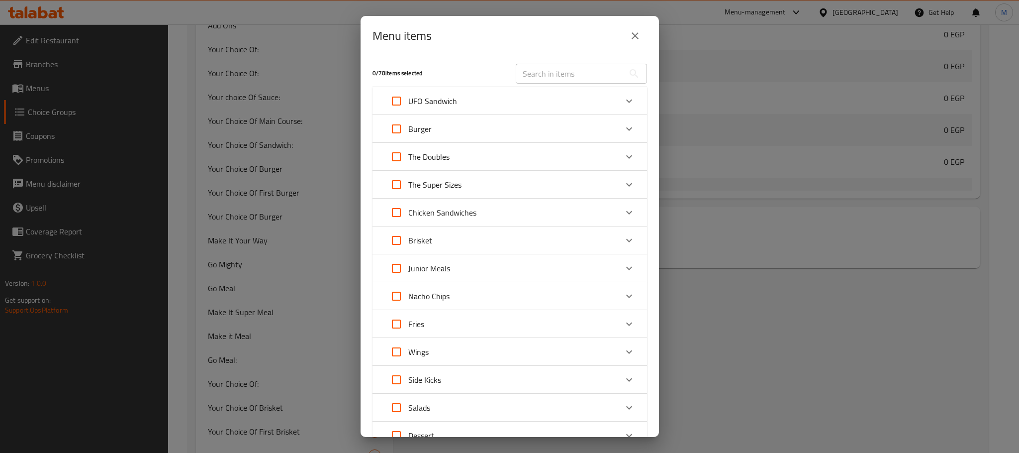
click at [553, 123] on div "Burger" at bounding box center [500, 129] width 233 height 24
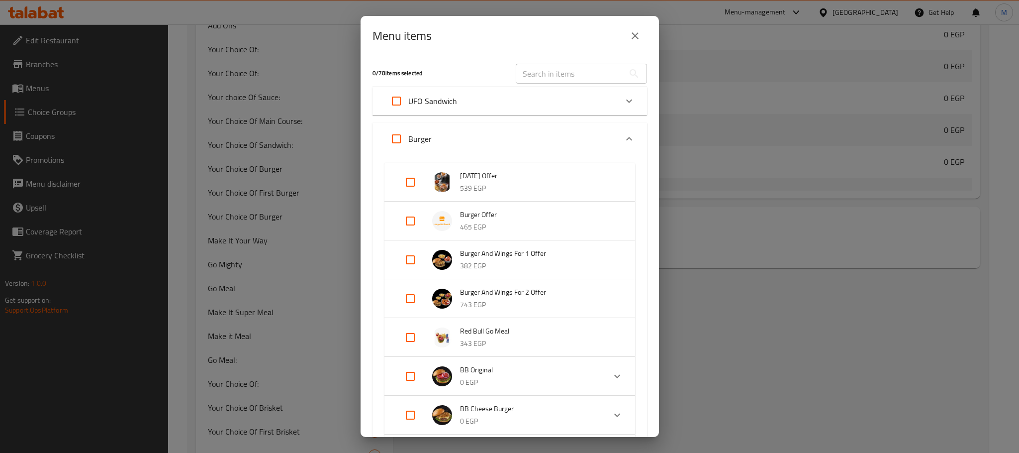
click at [404, 219] on input "Expand" at bounding box center [410, 221] width 24 height 24
checkbox input "true"
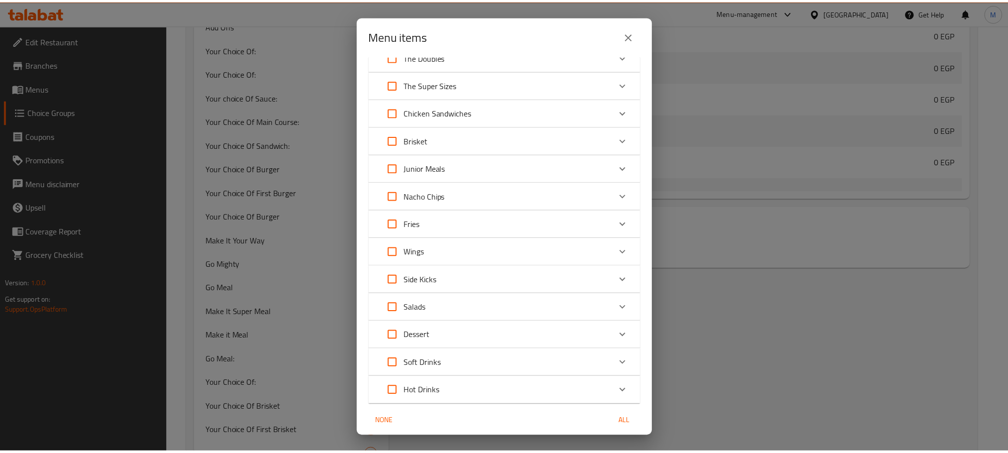
scroll to position [739, 0]
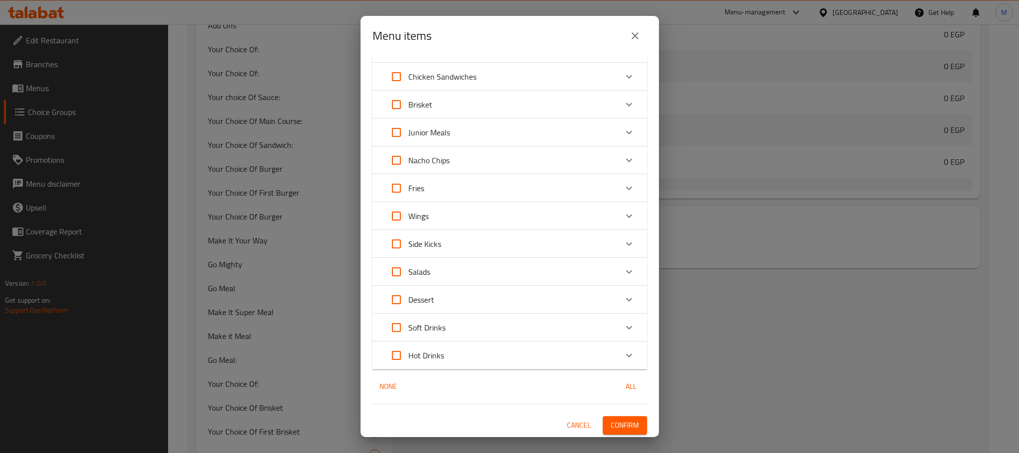
click at [611, 421] on span "Confirm" at bounding box center [625, 425] width 28 height 12
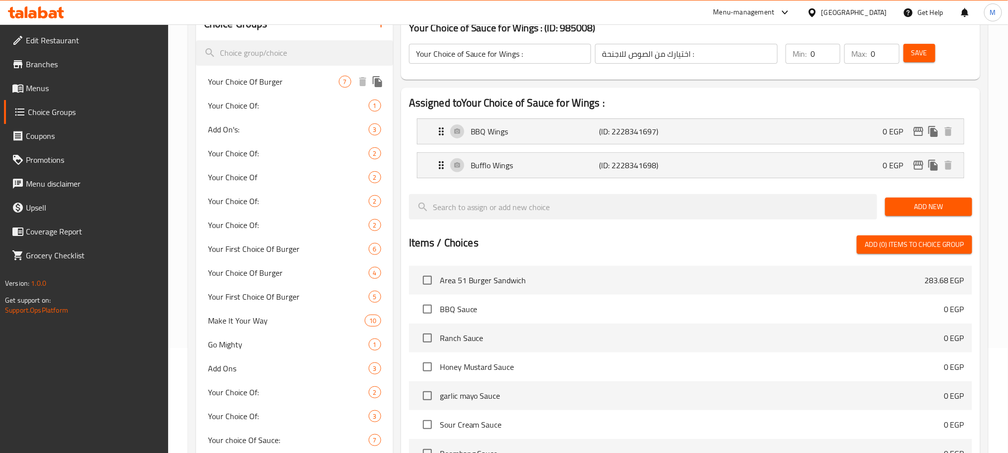
scroll to position [75, 0]
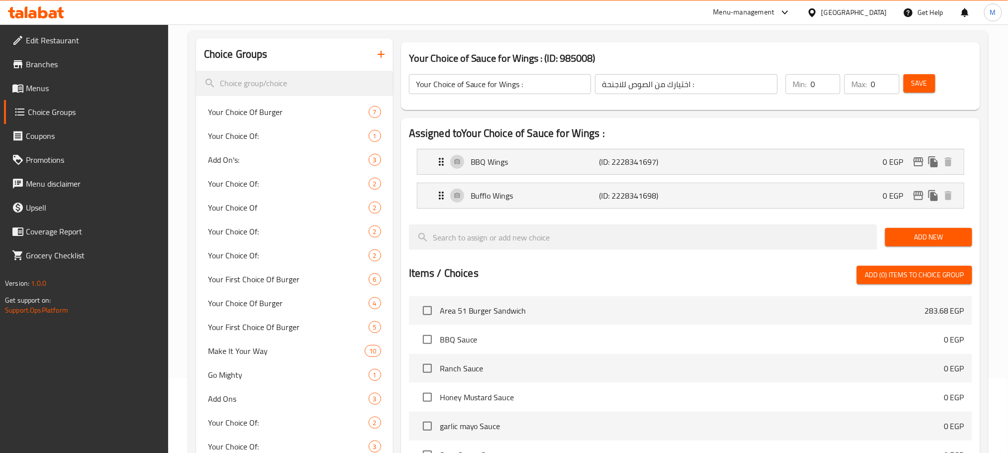
click at [82, 86] on span "Menus" at bounding box center [93, 88] width 134 height 12
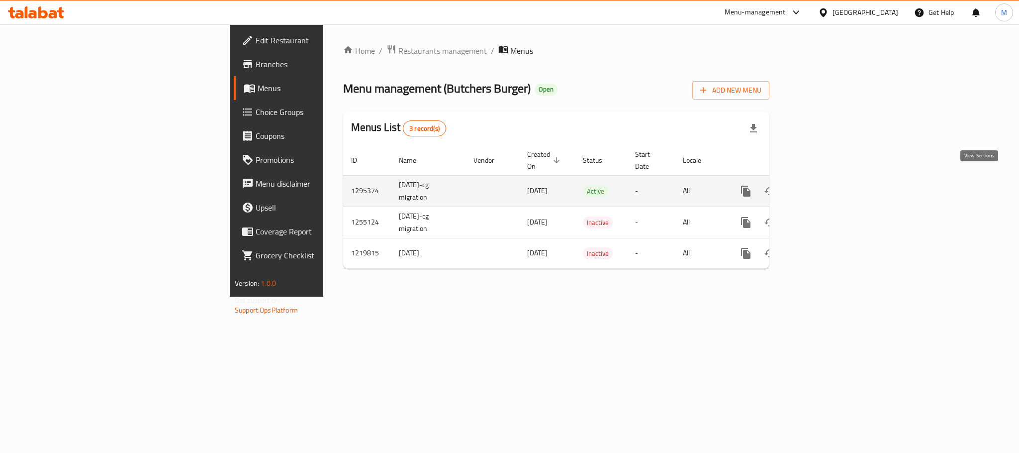
click at [830, 179] on link "enhanced table" at bounding box center [818, 191] width 24 height 24
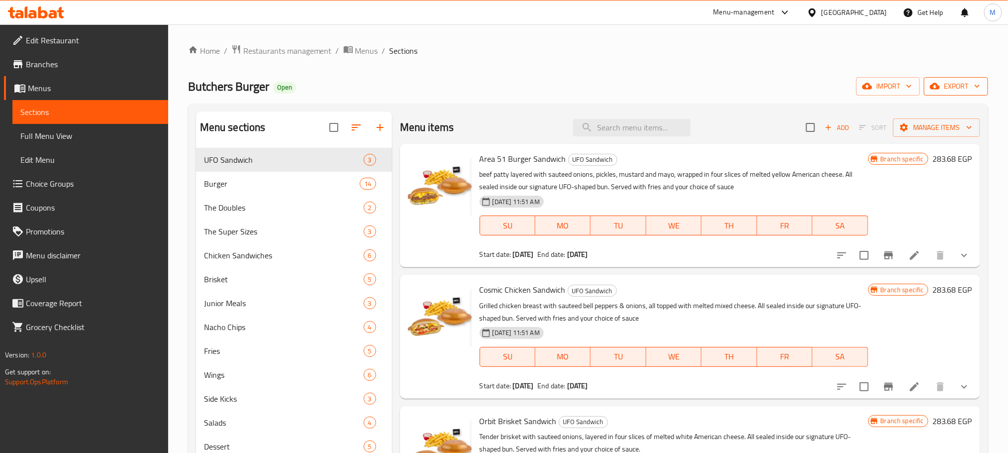
click at [949, 90] on span "export" at bounding box center [956, 86] width 48 height 12
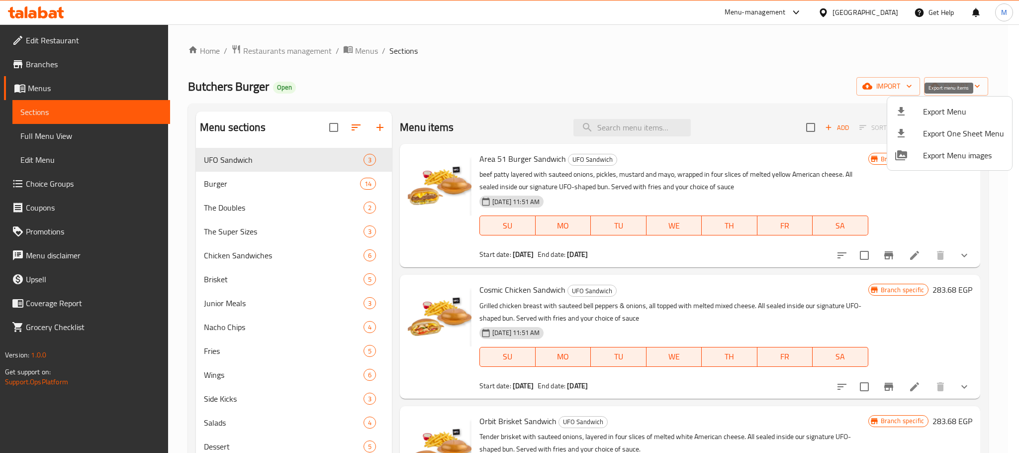
click at [921, 113] on div at bounding box center [909, 111] width 28 height 12
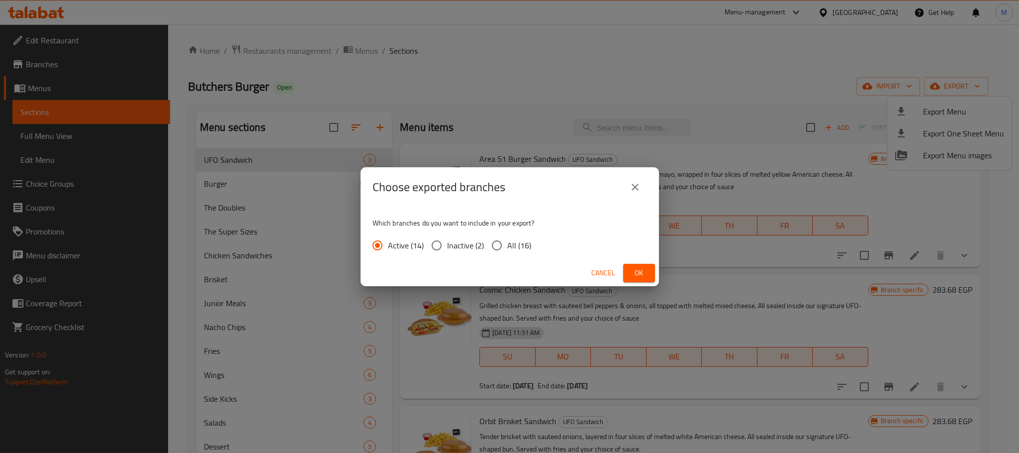
click at [509, 247] on span "All (16)" at bounding box center [519, 245] width 24 height 12
click at [507, 247] on input "All (16)" at bounding box center [496, 245] width 21 height 21
radio input "true"
click at [643, 191] on button "close" at bounding box center [635, 187] width 24 height 24
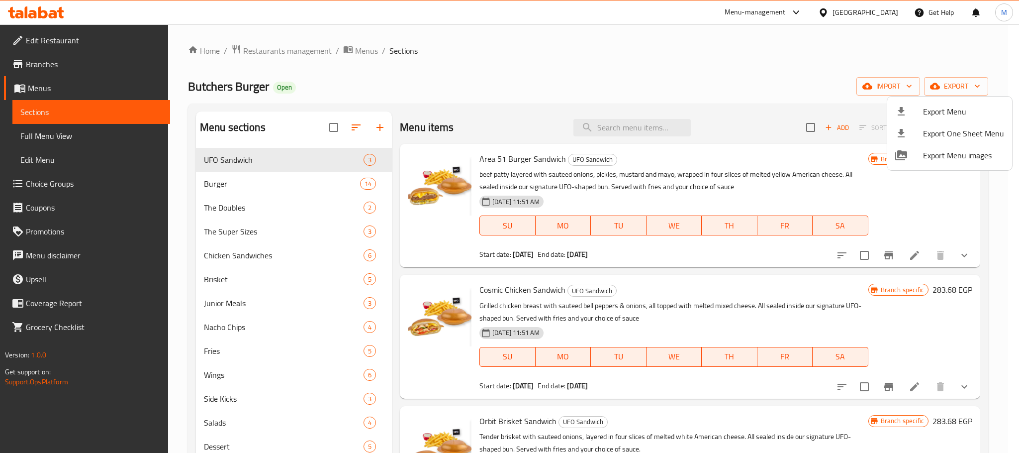
click at [1012, 311] on div at bounding box center [509, 226] width 1019 height 453
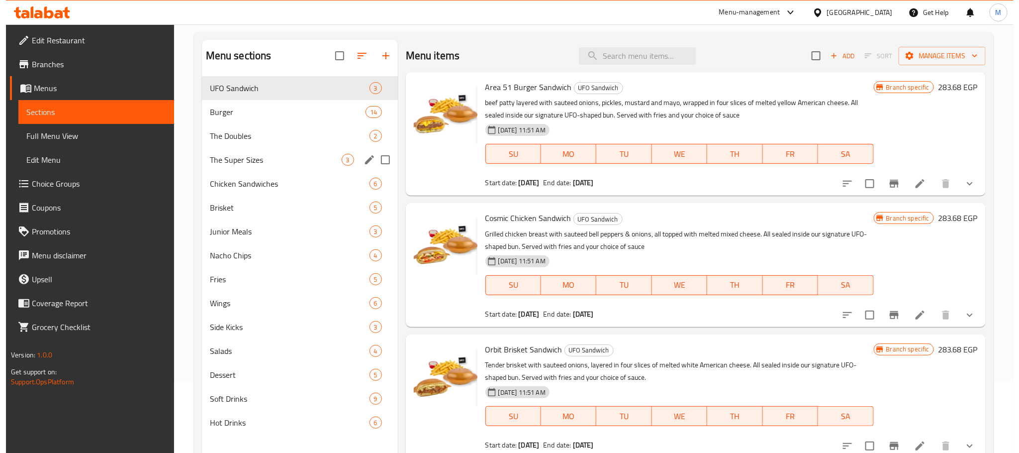
scroll to position [65, 0]
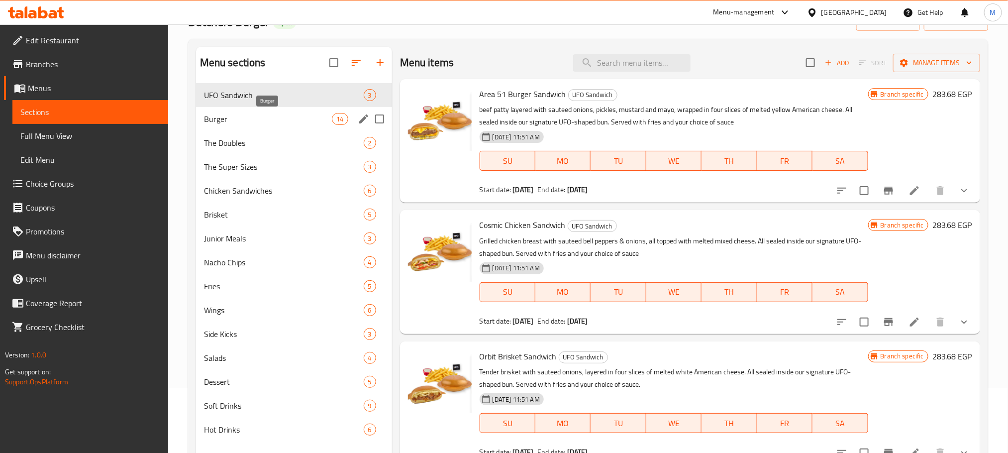
click at [233, 122] on span "Burger" at bounding box center [268, 119] width 128 height 12
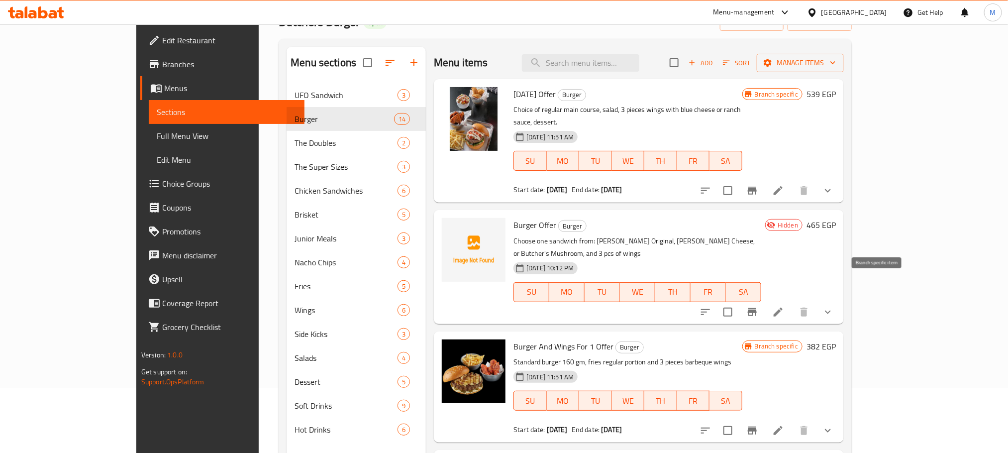
click at [758, 306] on icon "Branch-specific-item" at bounding box center [752, 312] width 12 height 12
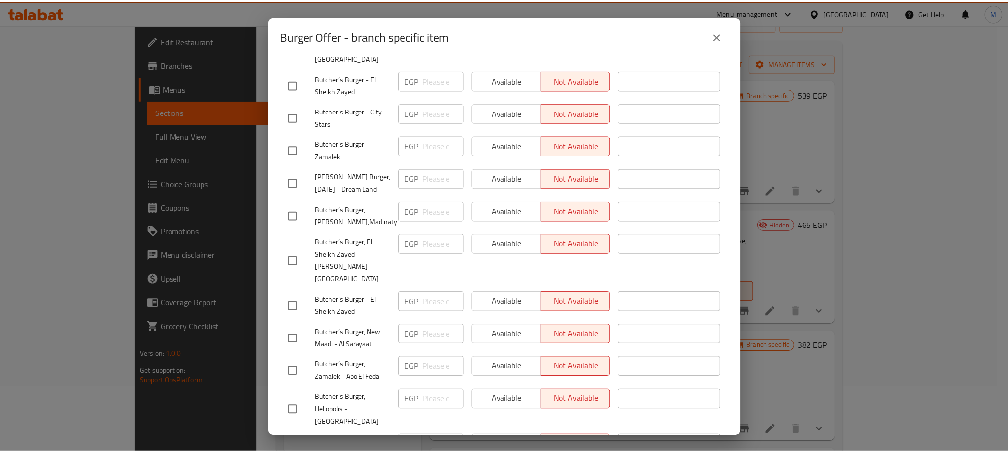
scroll to position [374, 0]
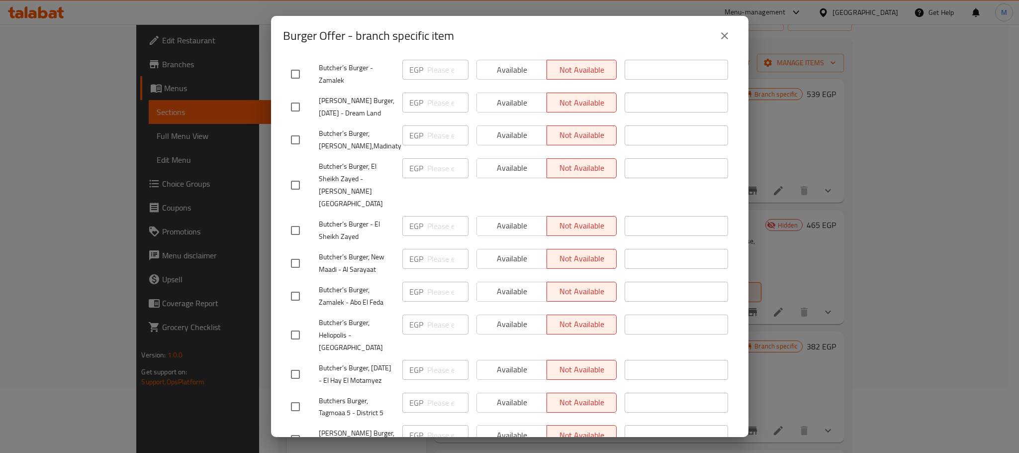
click at [728, 43] on button "close" at bounding box center [725, 36] width 24 height 24
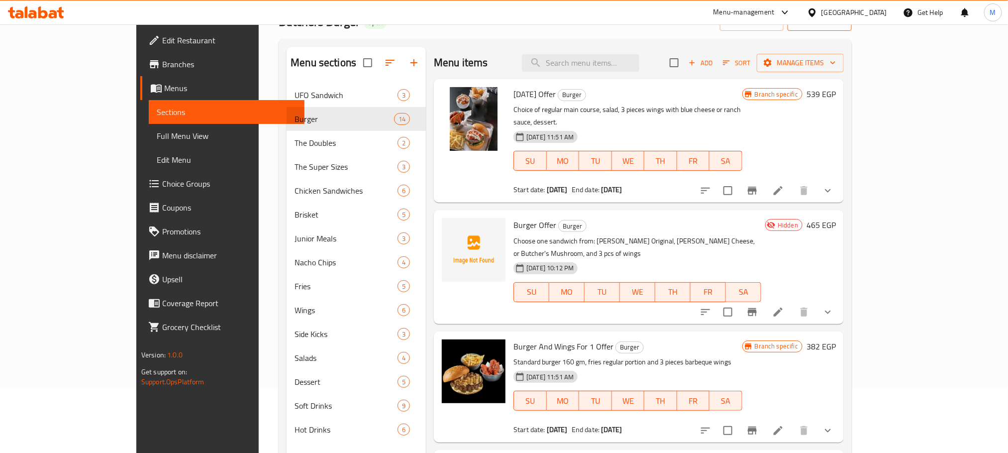
scroll to position [0, 0]
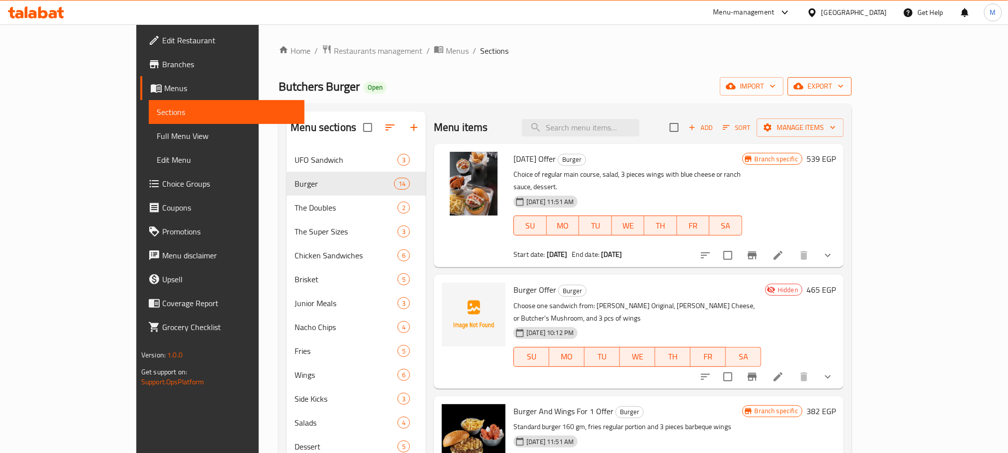
click at [843, 88] on span "export" at bounding box center [819, 86] width 48 height 12
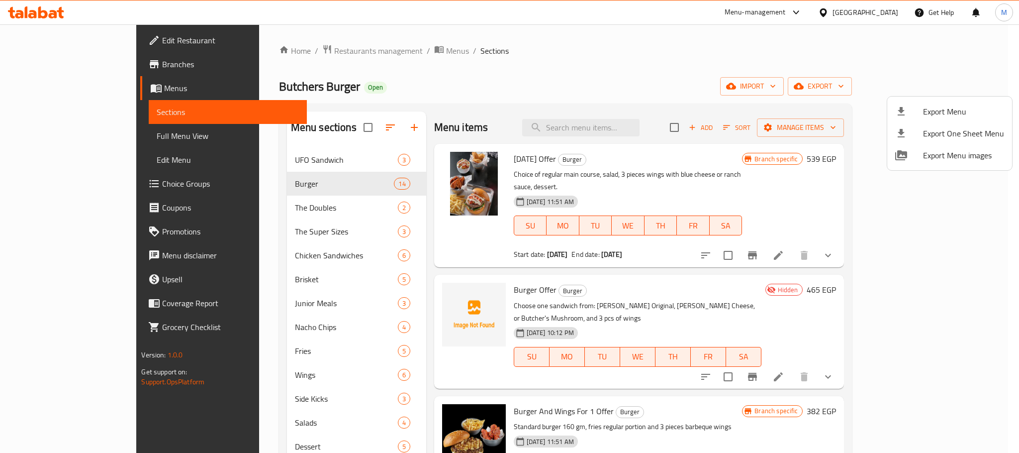
click at [921, 112] on div at bounding box center [909, 111] width 28 height 12
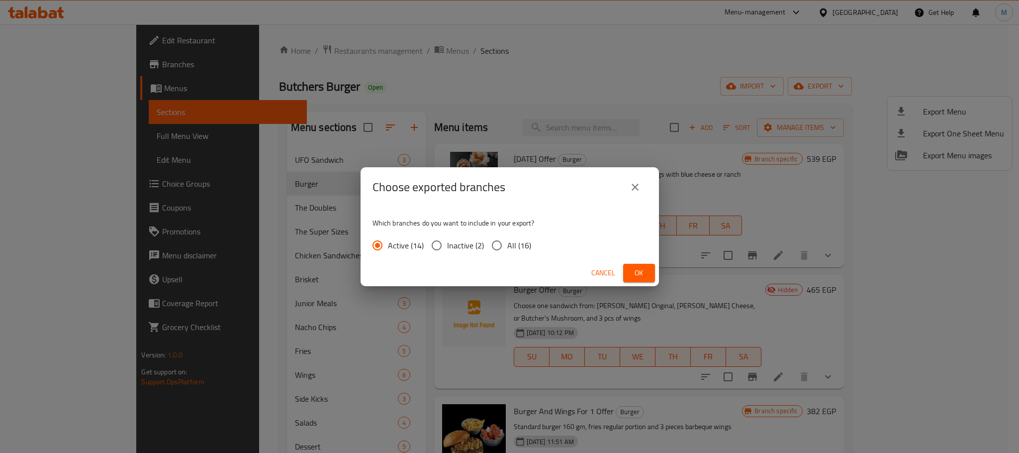
click at [525, 239] on span "All (16)" at bounding box center [519, 245] width 24 height 12
click at [507, 239] on input "All (16)" at bounding box center [496, 245] width 21 height 21
radio input "true"
click at [646, 272] on span "Ok" at bounding box center [639, 273] width 16 height 12
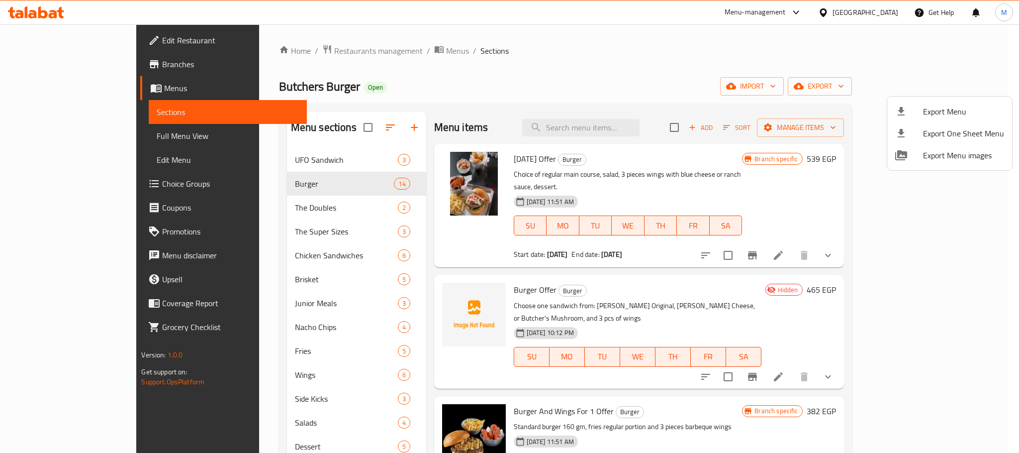
click at [87, 69] on div at bounding box center [509, 226] width 1019 height 453
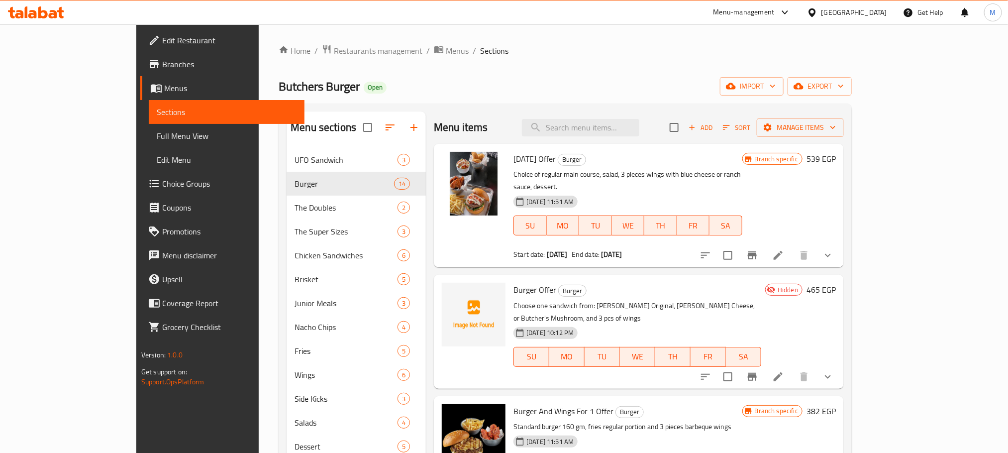
click at [162, 66] on span "Branches" at bounding box center [229, 64] width 134 height 12
